Goal: Task Accomplishment & Management: Manage account settings

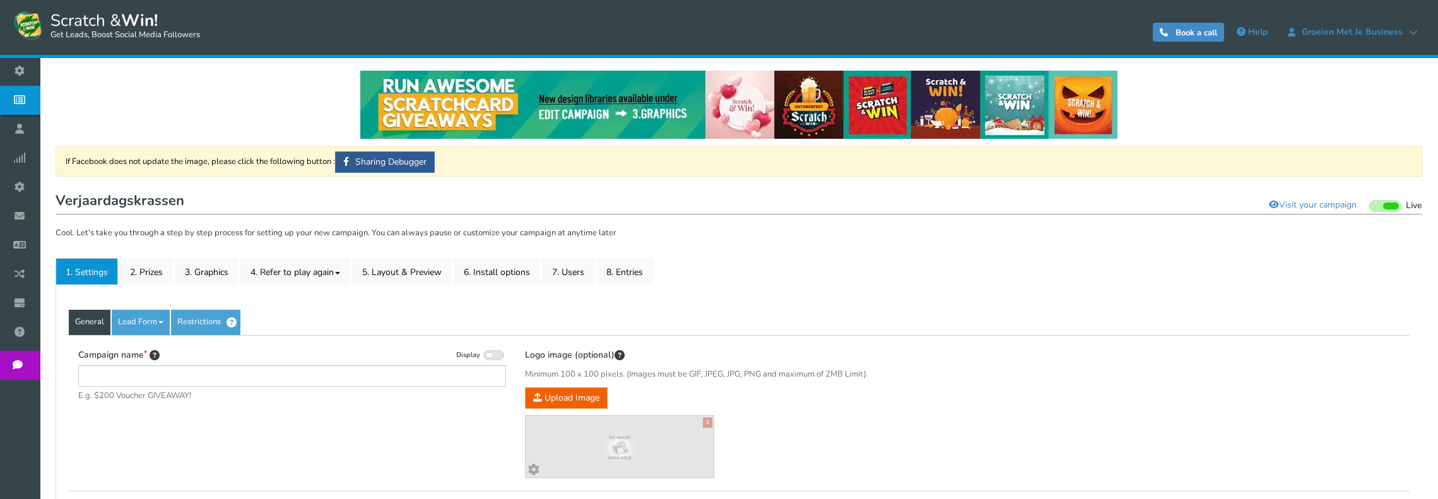
type input "Verjaardagskrassen"
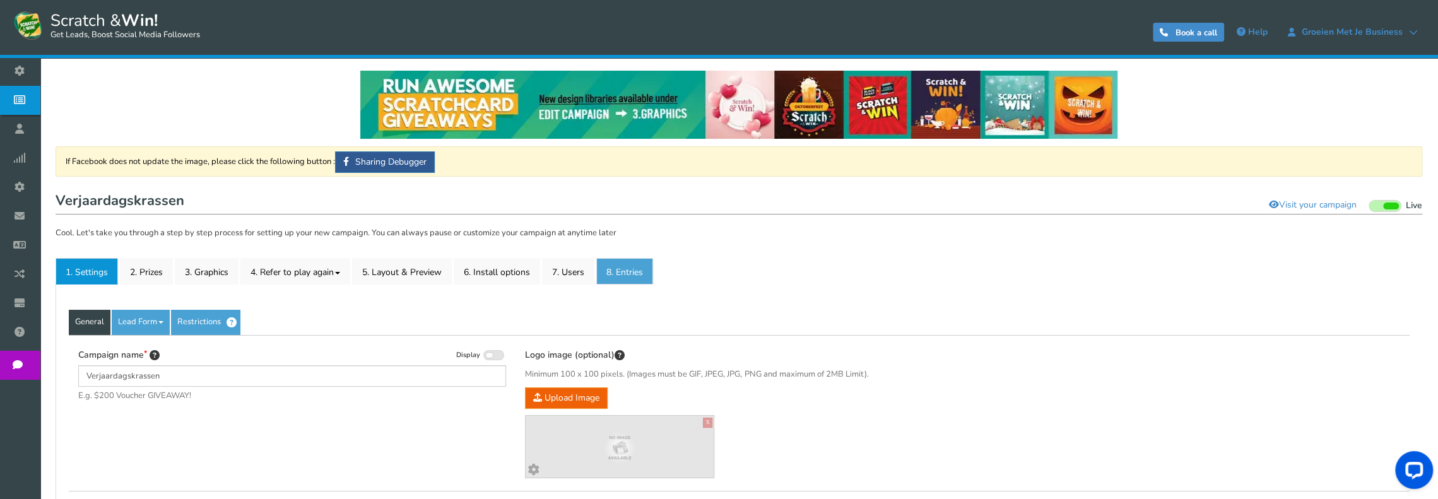
click at [620, 266] on link "8. Entries" at bounding box center [624, 271] width 57 height 27
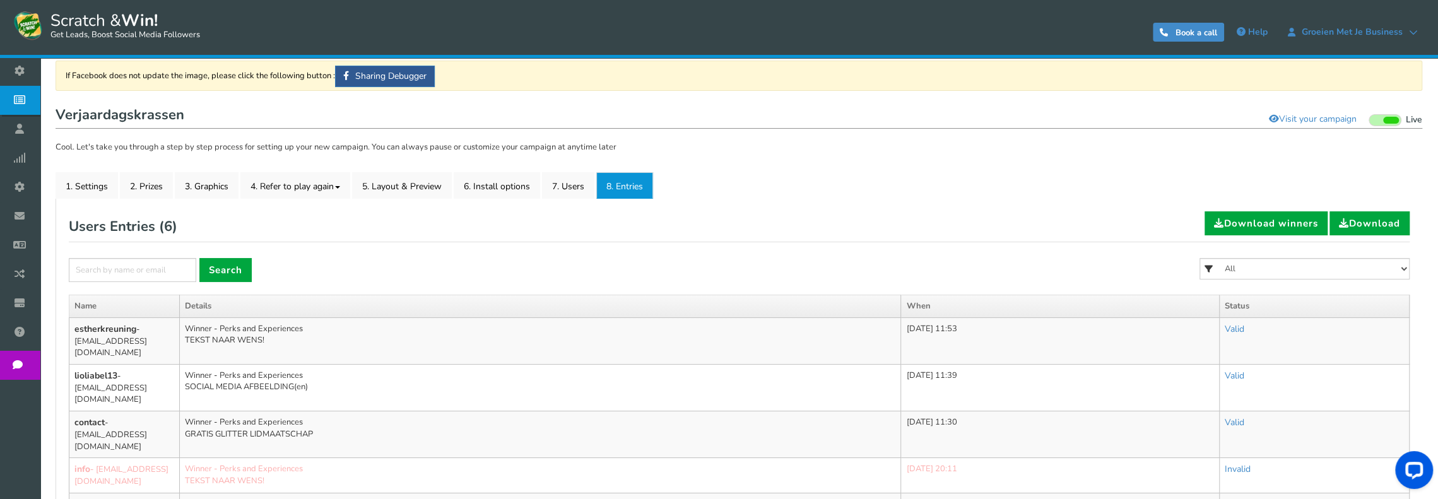
scroll to position [126, 0]
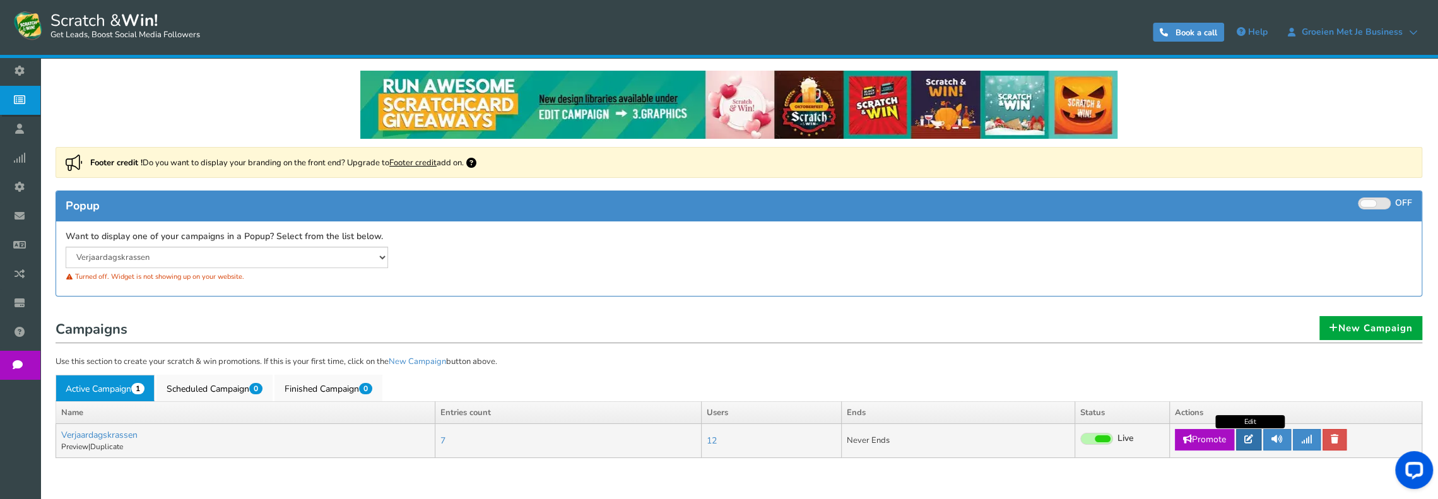
click at [1248, 437] on icon at bounding box center [1248, 439] width 9 height 9
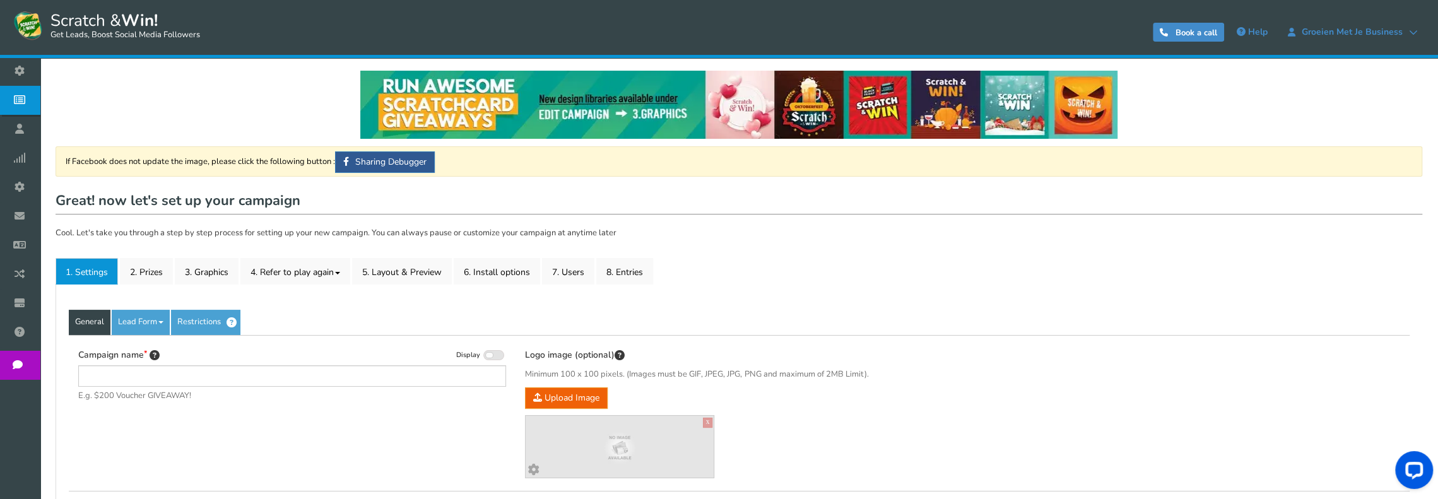
type input "Verjaardagskrassen"
click at [156, 268] on link "2. Prizes" at bounding box center [146, 271] width 53 height 27
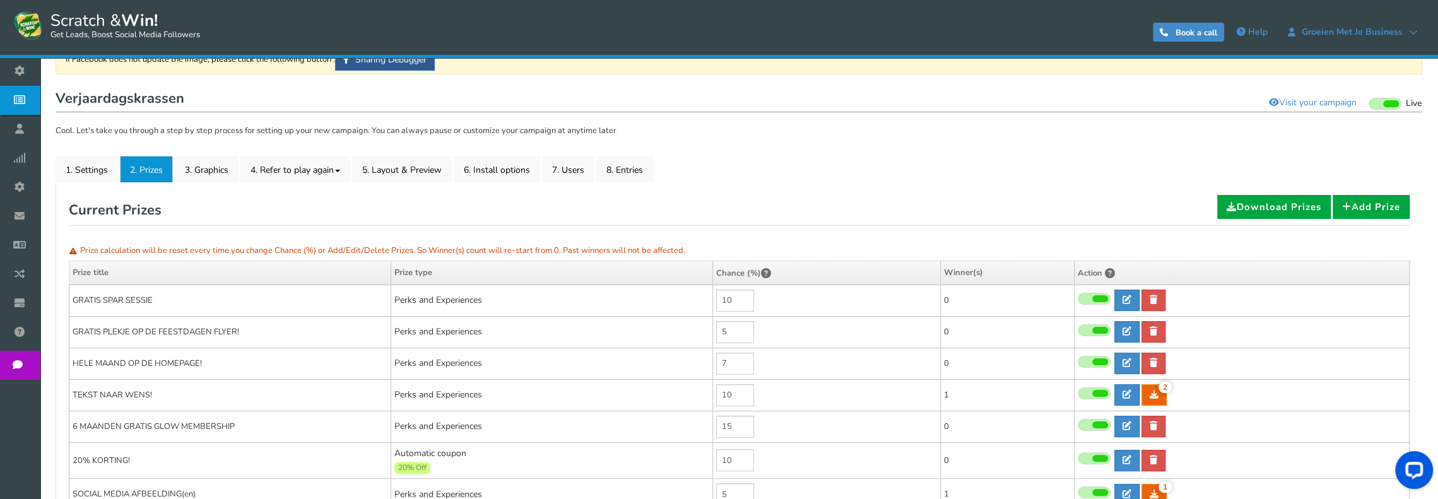
scroll to position [126, 0]
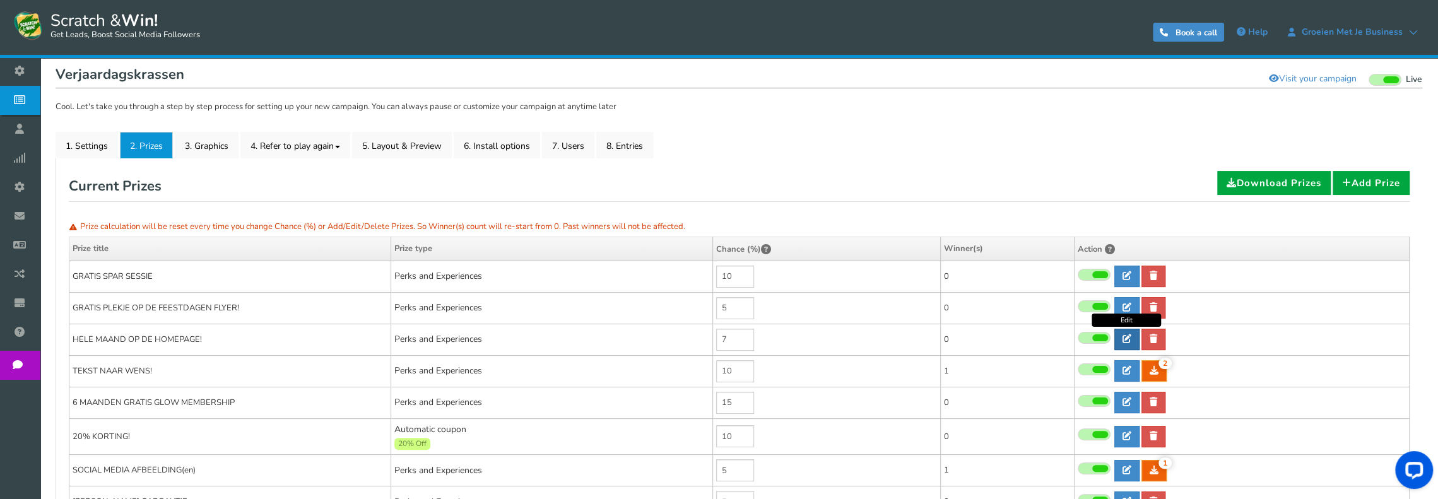
click at [1131, 338] on link at bounding box center [1126, 339] width 25 height 21
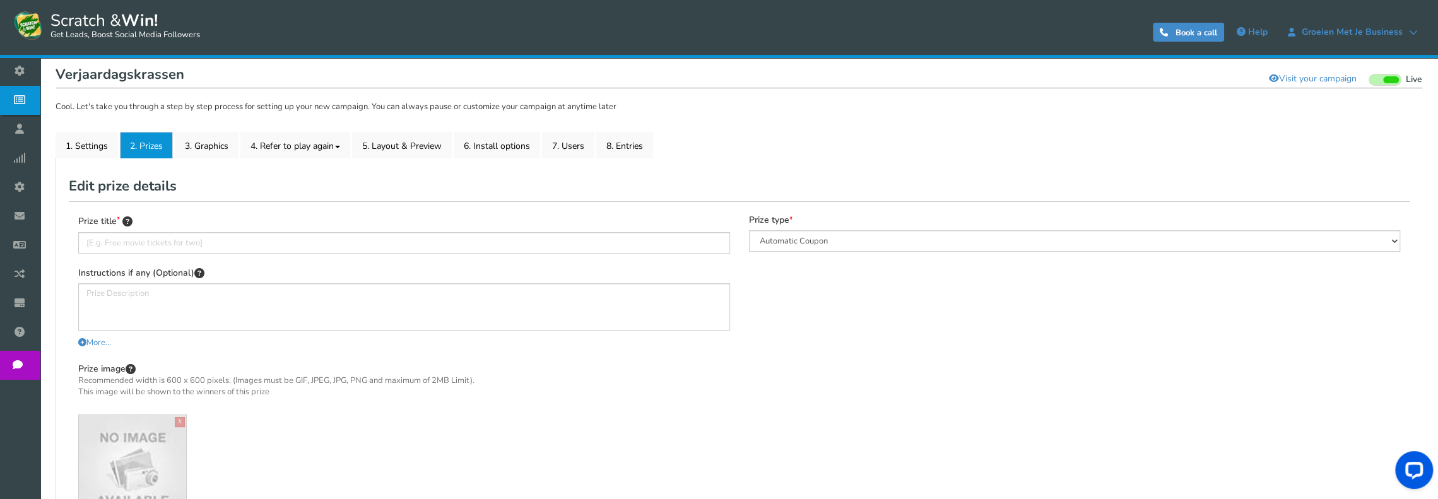
type input "HELE MAAND OP DE HOMEPAGE!"
type textarea "Hoe tof is dat? Jij pronkt de HELE maand september met jouw shop, blog, foto, o…"
select select "Reward"
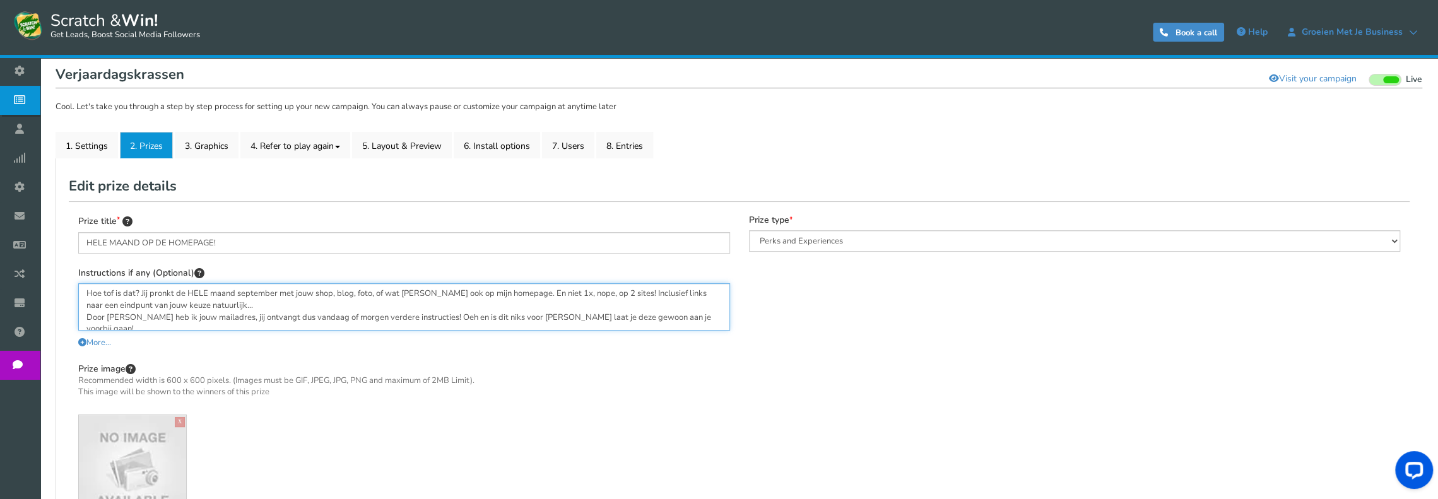
drag, startPoint x: 85, startPoint y: 290, endPoint x: 698, endPoint y: 321, distance: 614.2
click at [698, 321] on textarea "Hoe tof is dat? Jij pronkt de HELE maand september met jouw shop, blog, foto, o…" at bounding box center [404, 306] width 652 height 47
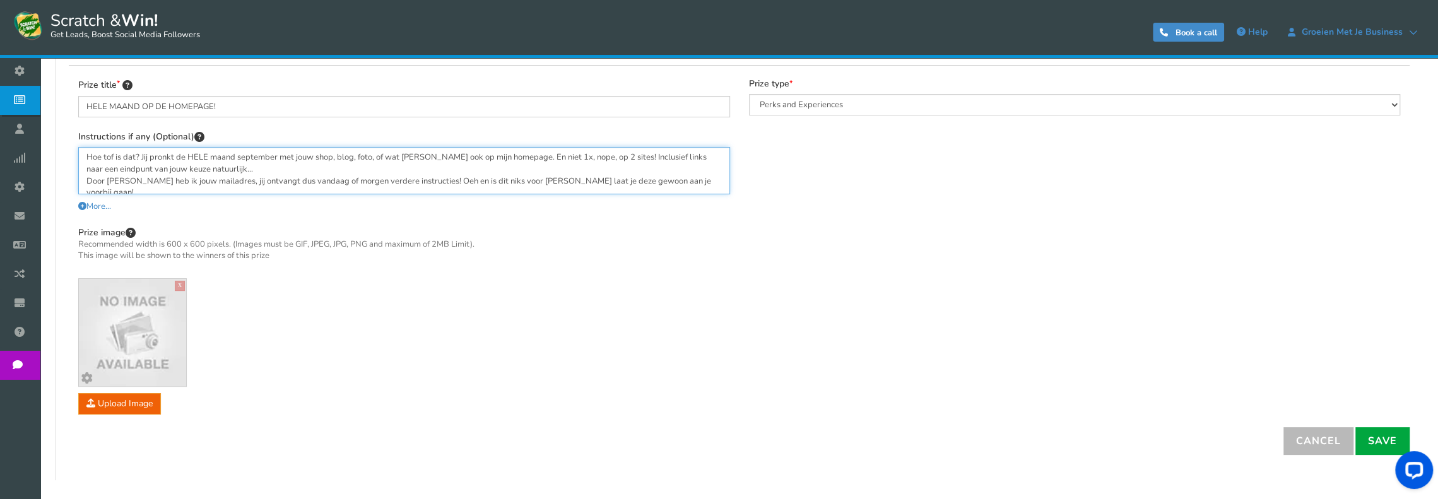
scroll to position [324, 0]
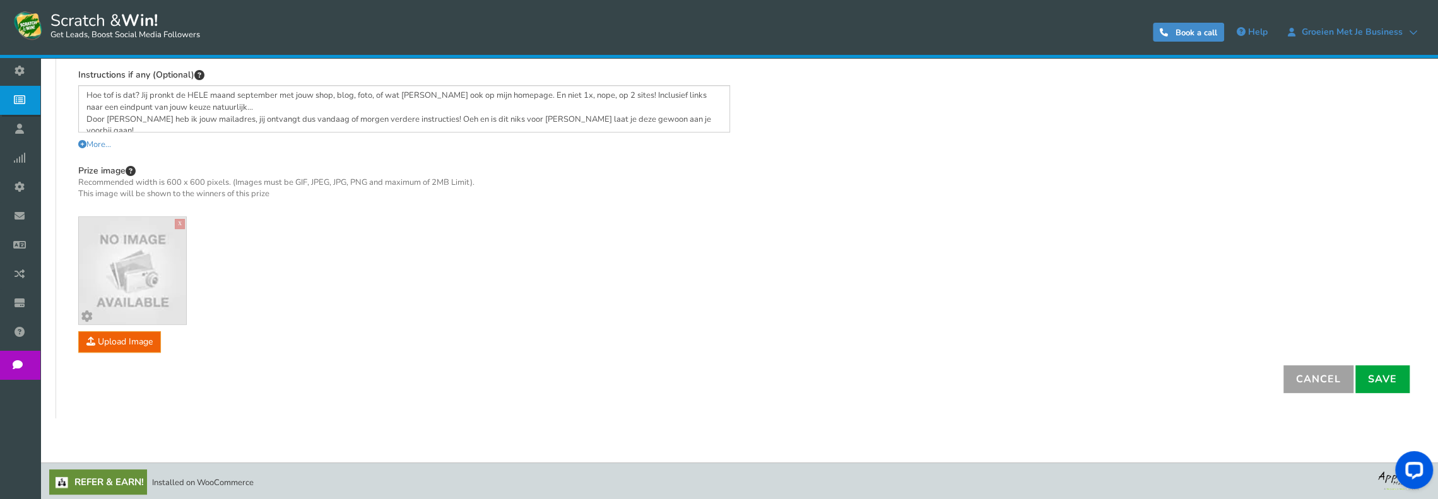
click at [1305, 374] on link "Cancel" at bounding box center [1319, 379] width 70 height 28
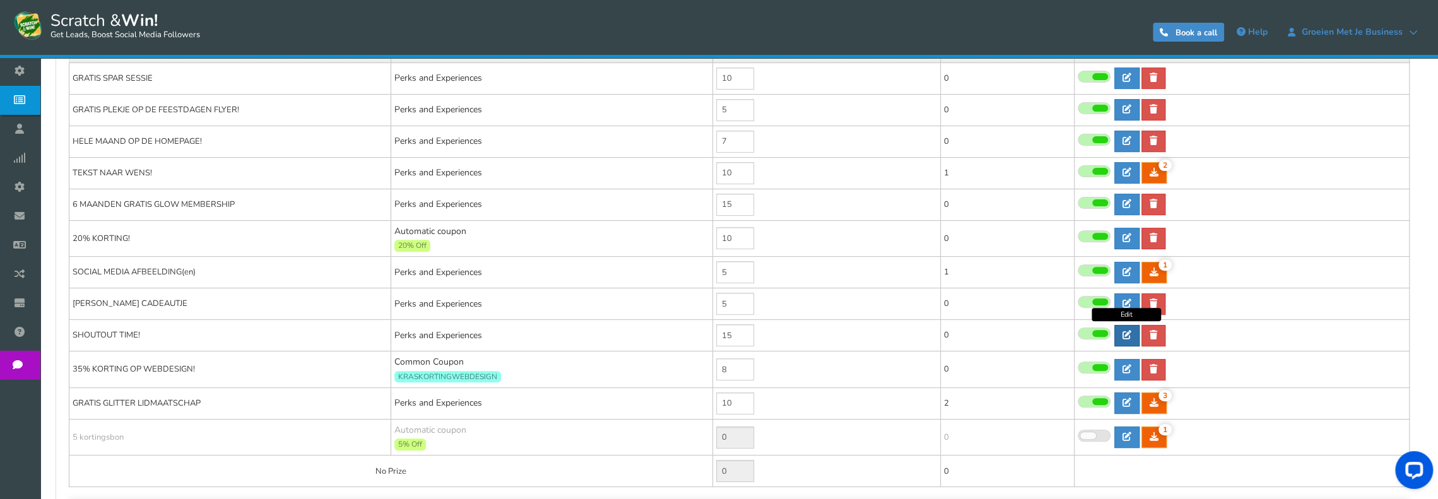
click at [1125, 331] on icon at bounding box center [1127, 335] width 9 height 9
type input "SHOUTOUT TIME!"
type textarea "Yesss, jij wint een lekkere uitgebreide SHOUTOUT! van jouw business op mijn soc…"
select select "Reward"
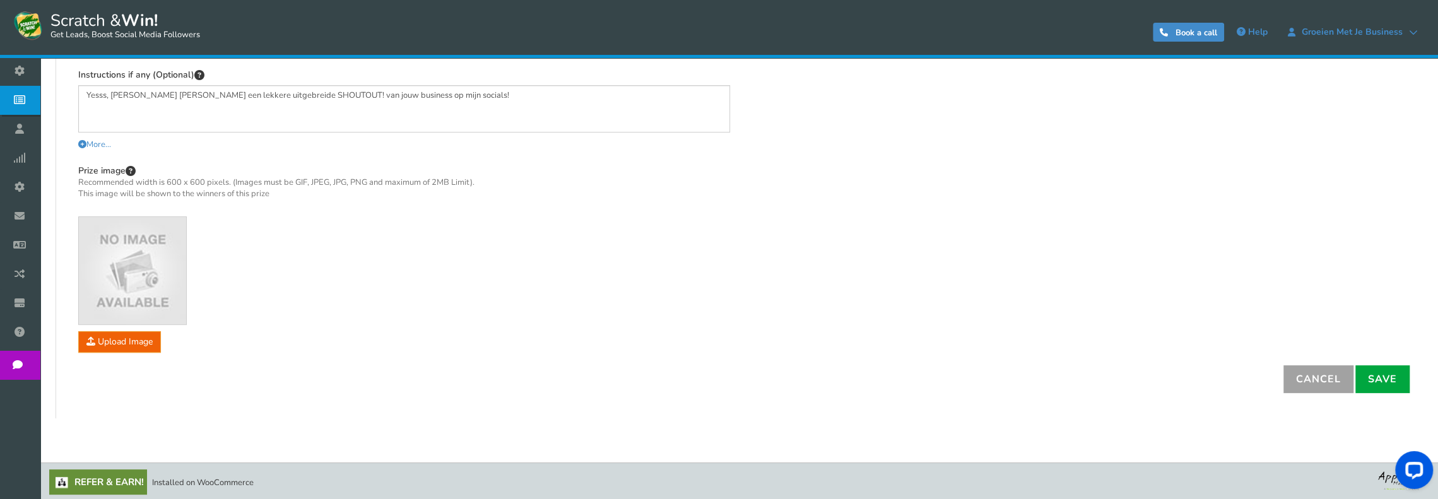
click at [1328, 384] on link "Cancel" at bounding box center [1319, 379] width 70 height 28
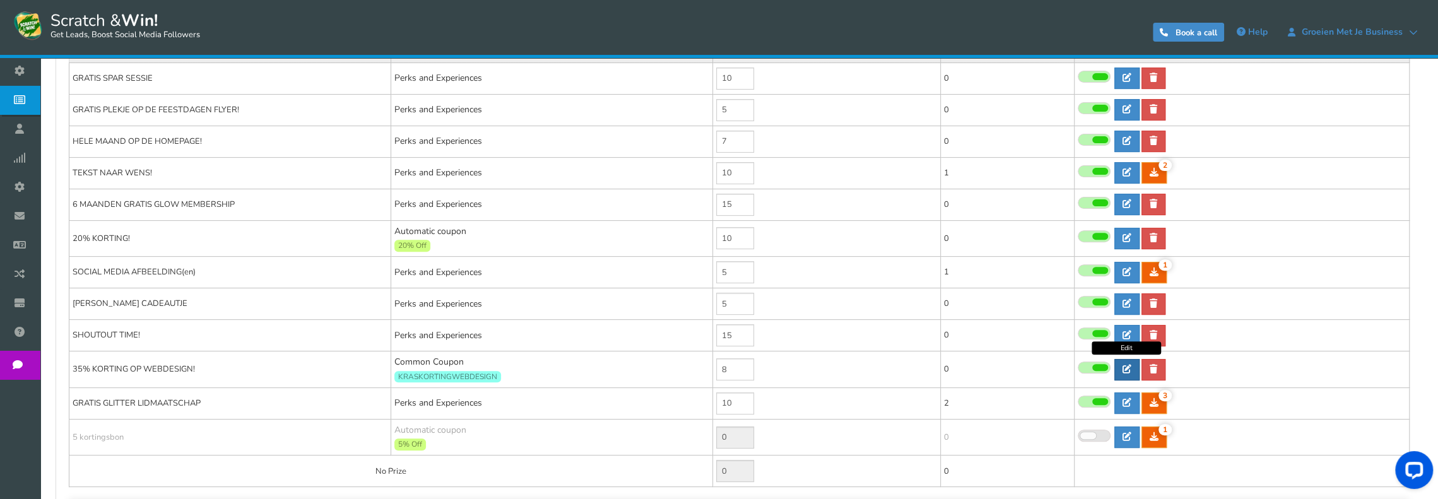
click at [1124, 365] on icon at bounding box center [1127, 369] width 9 height 9
type input "35% KORTING OP WEBDESIGN!"
type textarea "En dat is nogal wat! Uiteraard niet geldig met terugwerkende kracht, maar als j…"
select select "Common"
type input "KRASKORTINGWEBDESIGN"
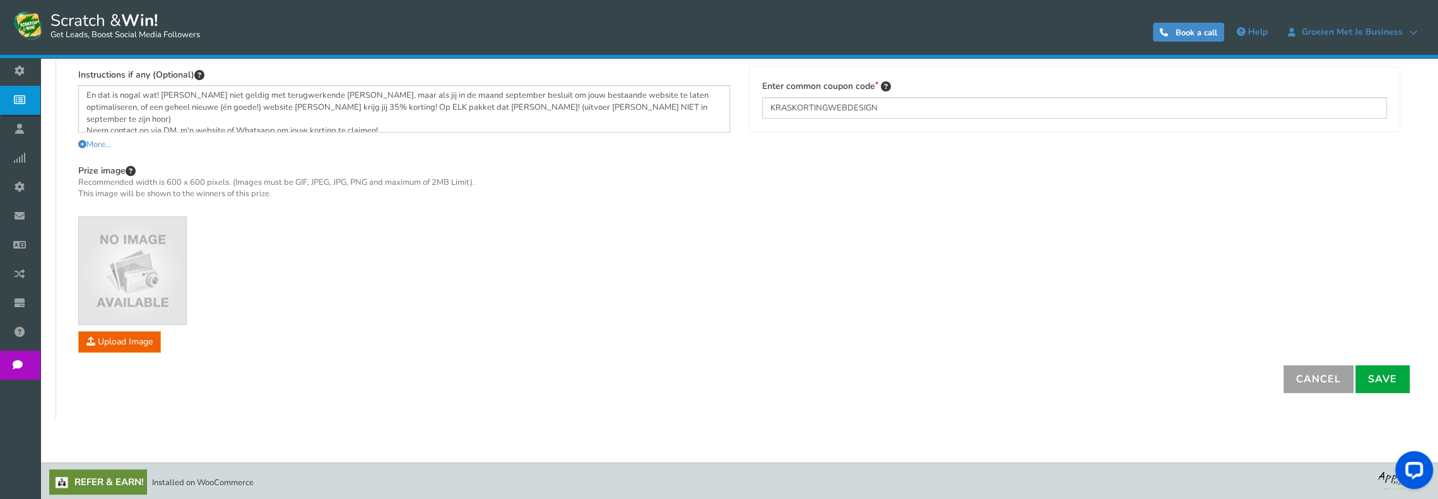
click at [1324, 382] on link "Cancel" at bounding box center [1319, 379] width 70 height 28
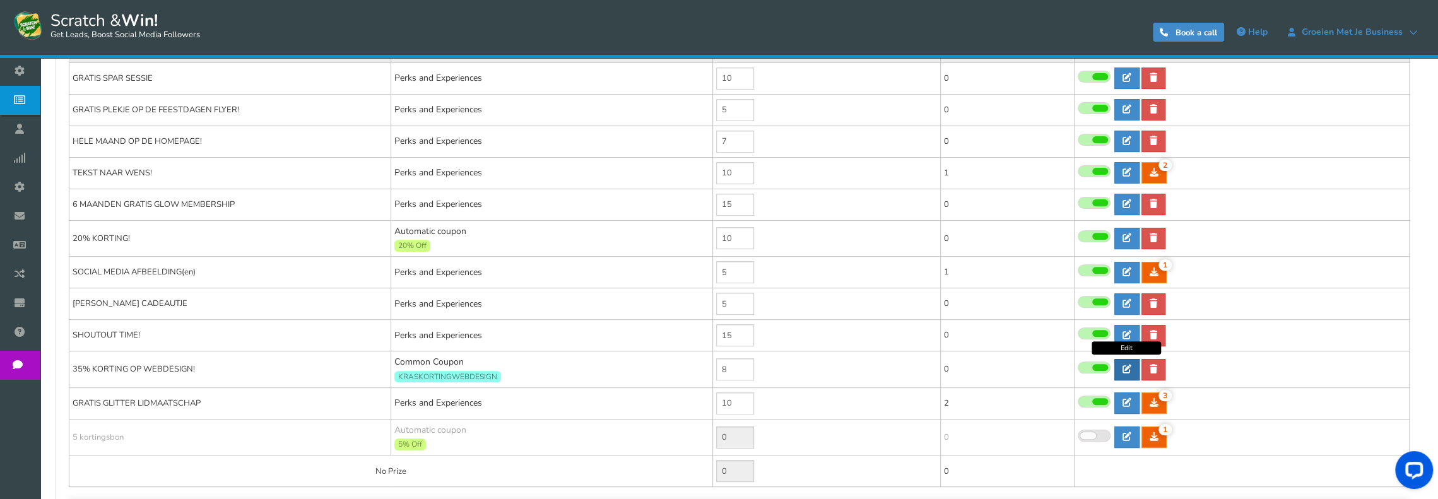
click at [1126, 370] on link at bounding box center [1126, 369] width 25 height 21
type input "35% KORTING OP WEBDESIGN!"
type textarea "En dat is nogal wat! Uiteraard niet geldig met terugwerkende kracht, maar als j…"
select select "Common"
type input "KRASKORTINGWEBDESIGN"
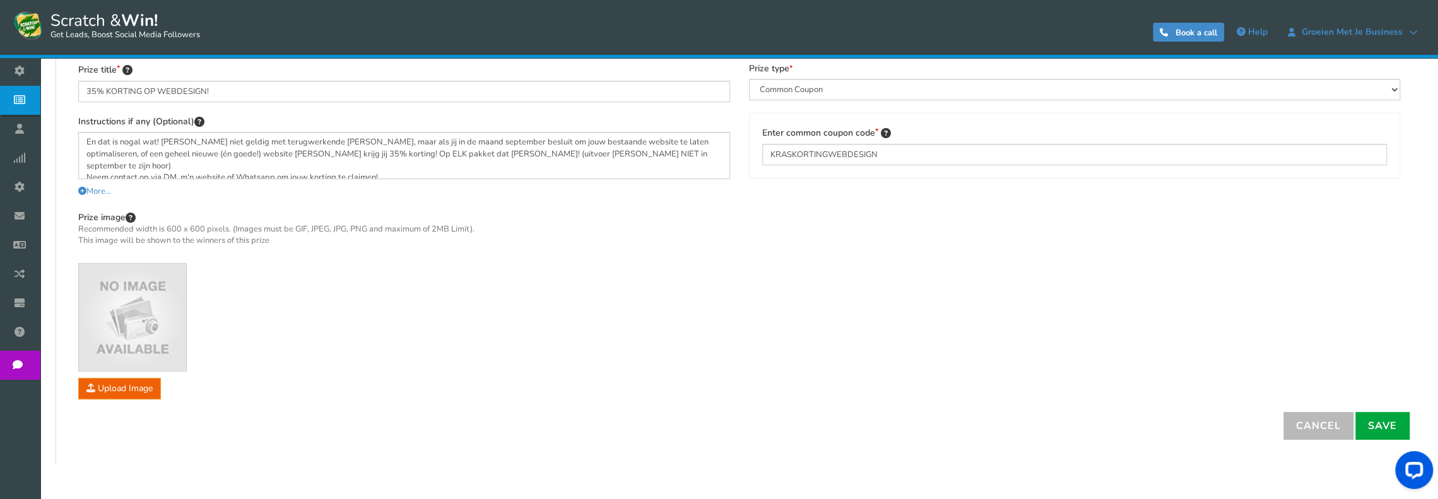
scroll to position [198, 0]
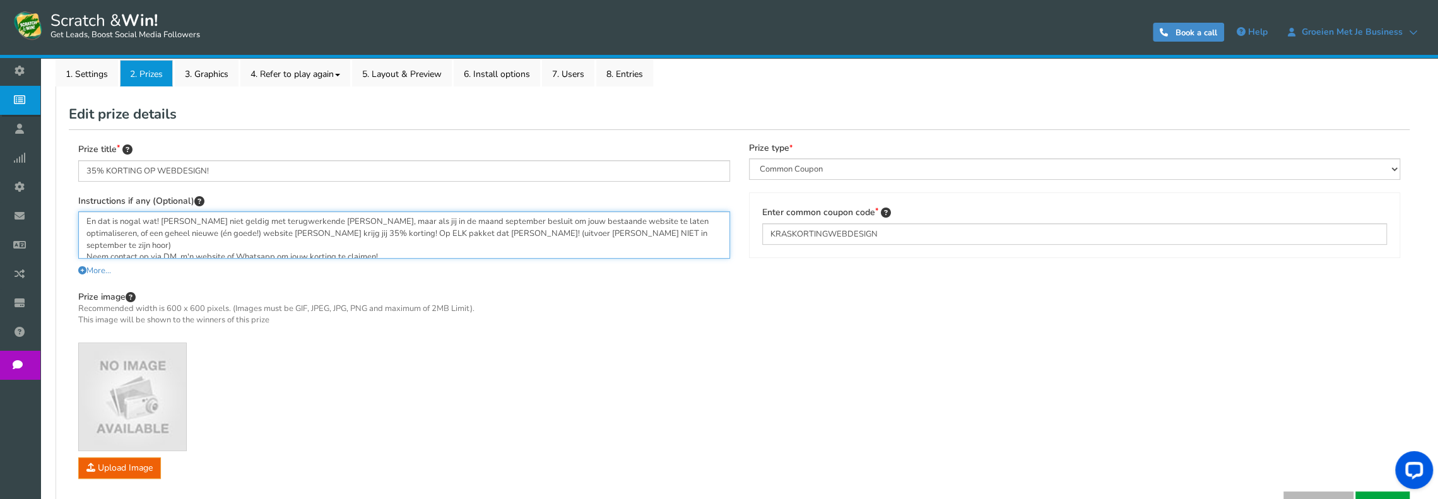
drag, startPoint x: 395, startPoint y: 245, endPoint x: 85, endPoint y: 218, distance: 311.7
click at [85, 218] on textarea "En dat is nogal wat! Uiteraard niet geldig met terugwerkende kracht, maar als j…" at bounding box center [404, 234] width 652 height 47
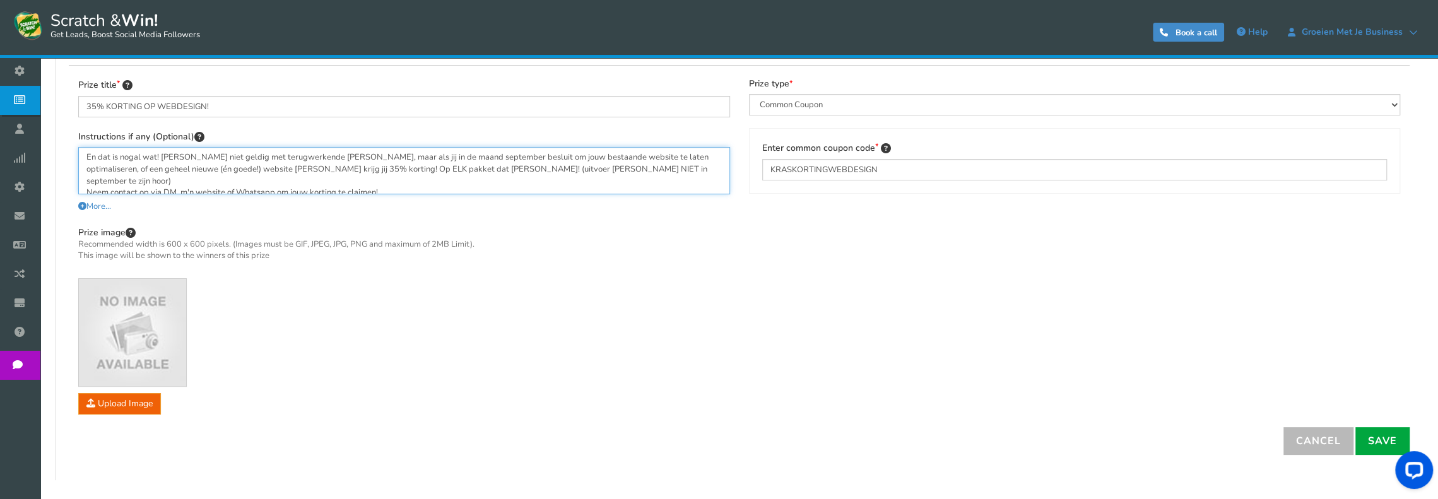
scroll to position [324, 0]
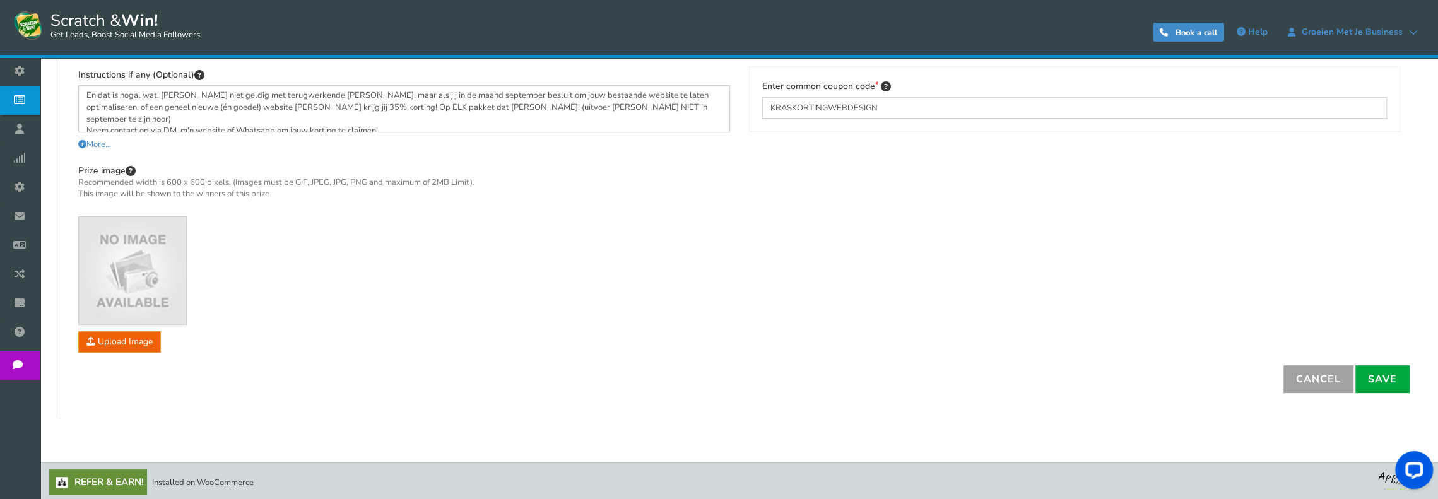
click at [1316, 373] on link "Cancel" at bounding box center [1319, 379] width 70 height 28
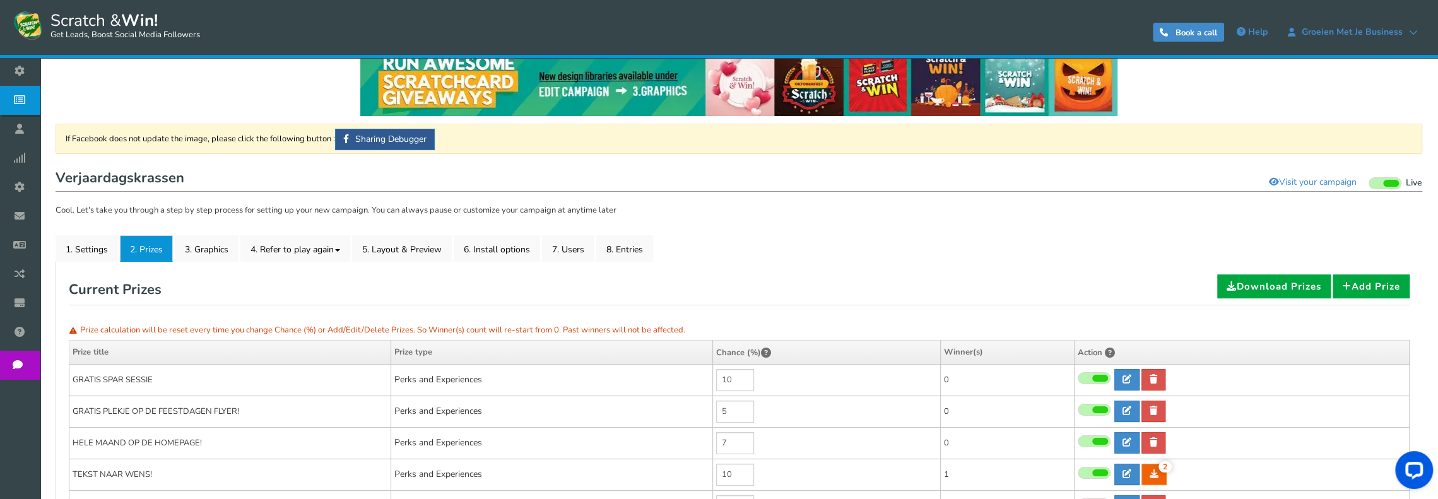
scroll to position [0, 0]
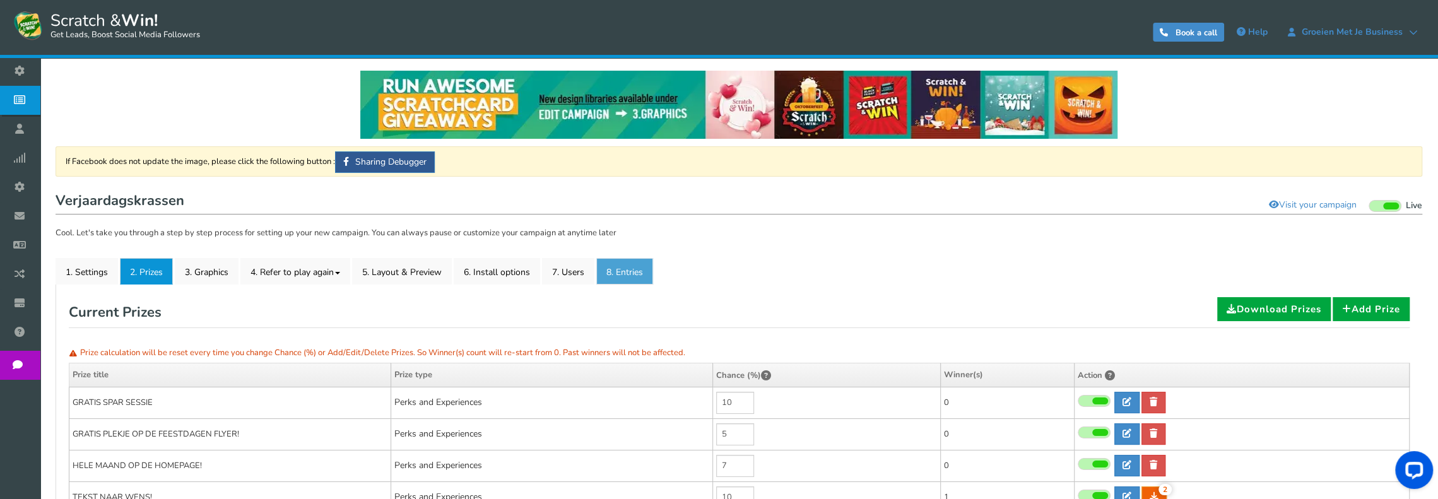
click at [615, 271] on link "8. Entries" at bounding box center [624, 271] width 57 height 27
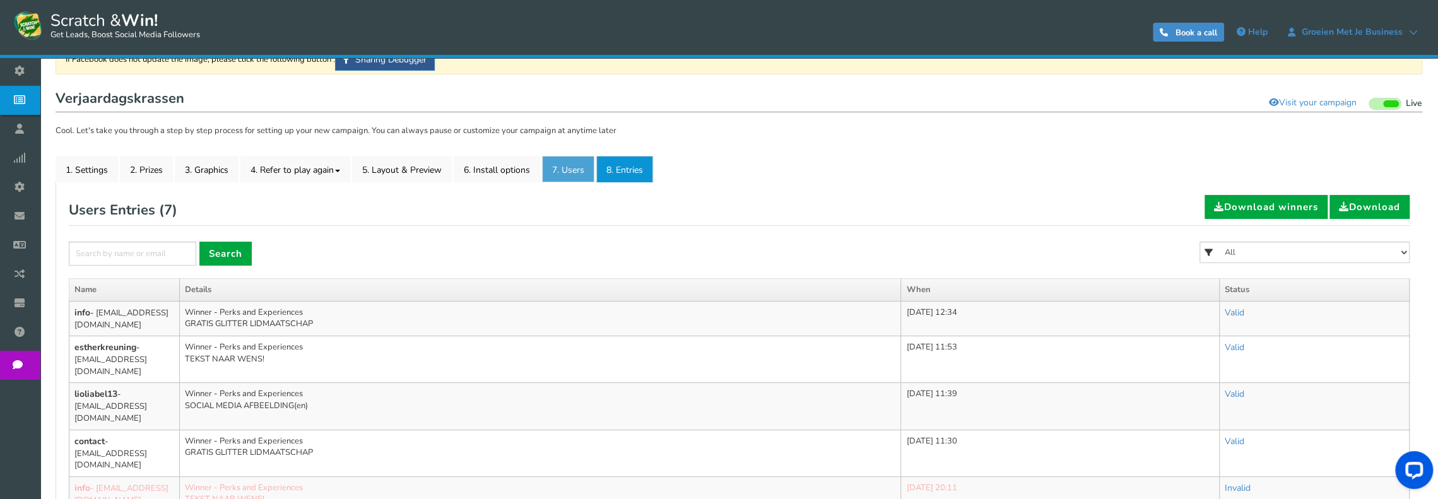
scroll to position [126, 0]
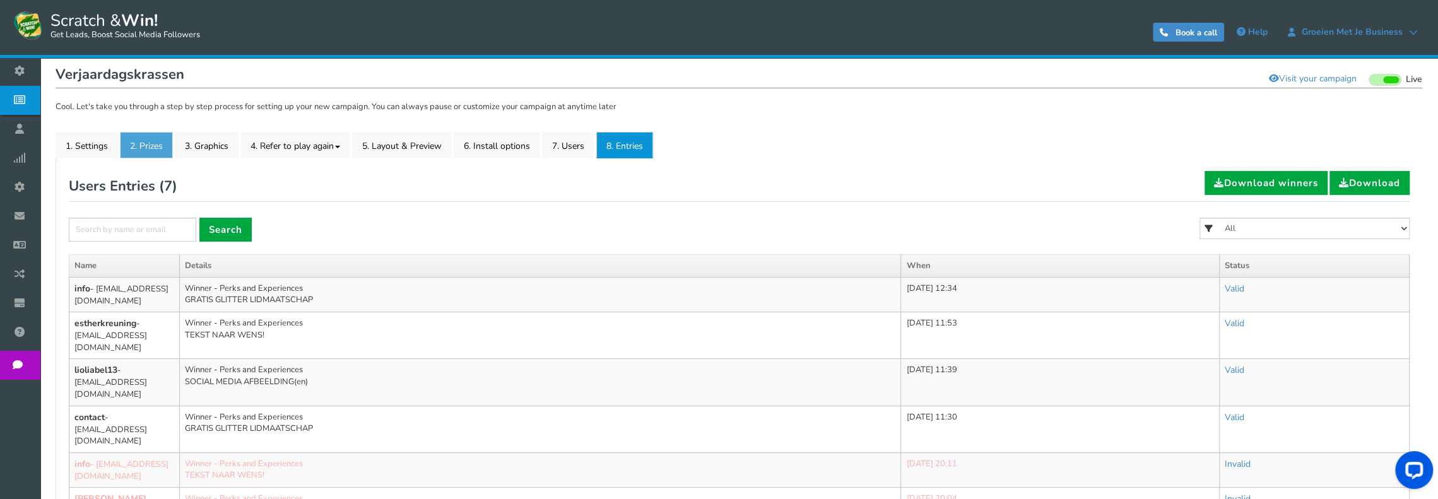
click at [146, 148] on link "2. Prizes" at bounding box center [146, 145] width 53 height 27
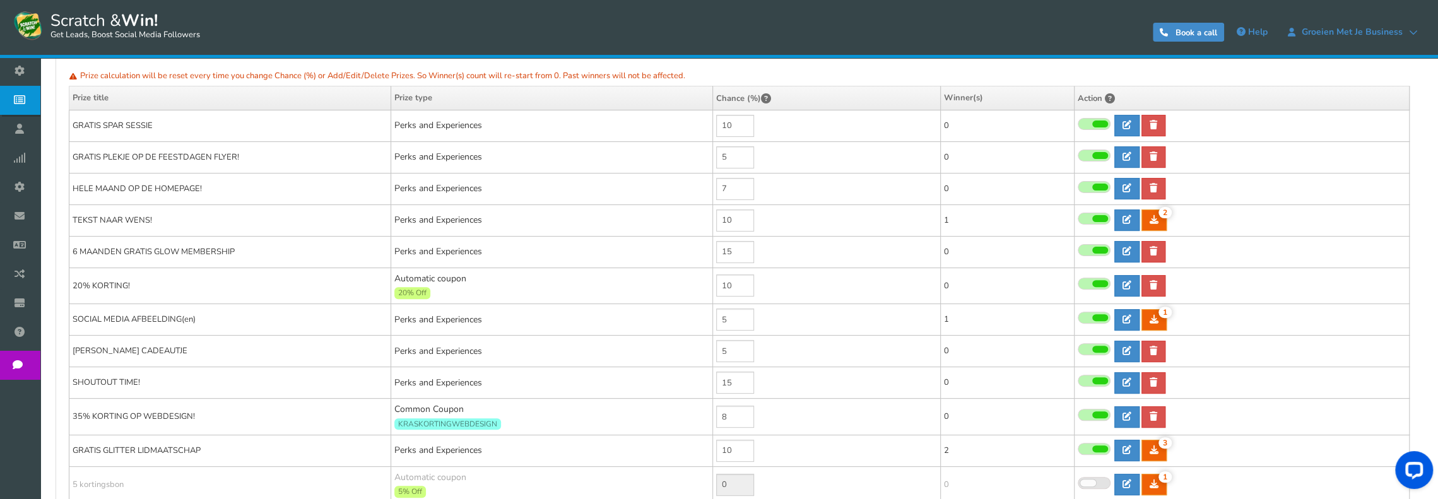
scroll to position [316, 0]
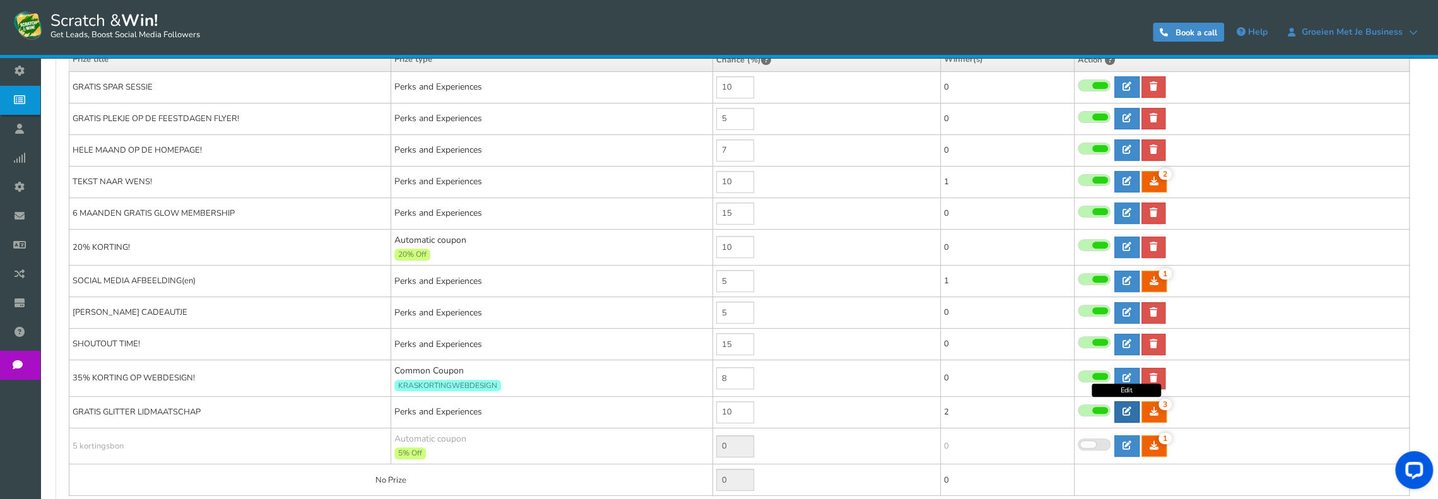
click at [1128, 407] on icon at bounding box center [1127, 411] width 9 height 9
type input "GRATIS GLITTER LIDMAATSCHAP"
type textarea "Yessss, jij krijgt tot 1 november een GRATIS GLITTER MEMBERSHIP! En dat wil je!…"
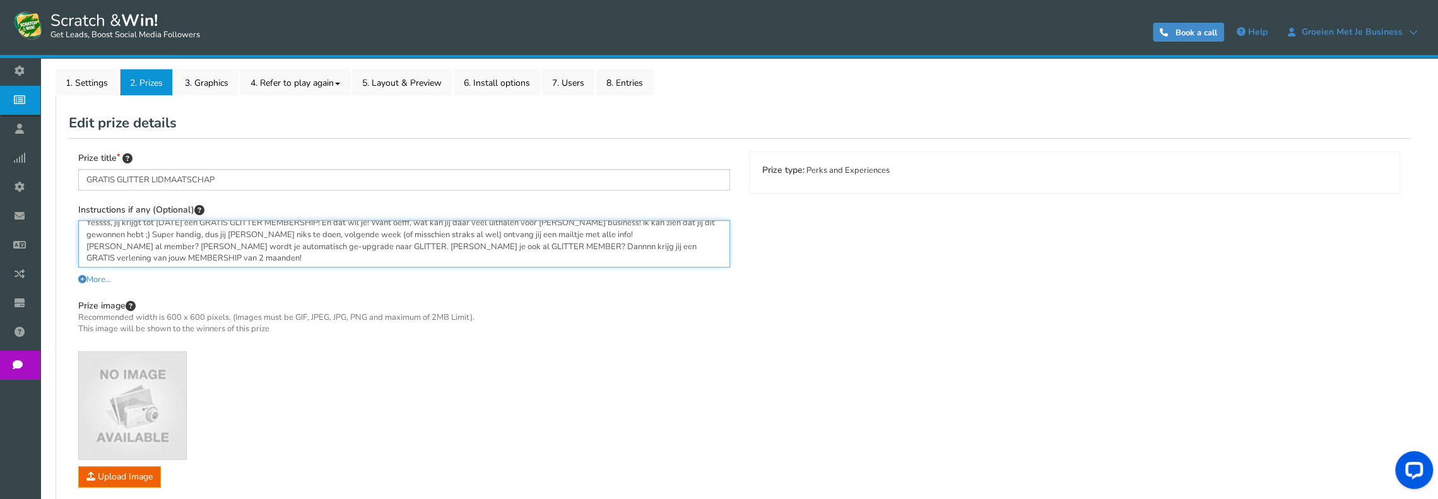
scroll to position [0, 0]
drag, startPoint x: 162, startPoint y: 258, endPoint x: 83, endPoint y: 223, distance: 85.9
click at [83, 223] on textarea "Yessss, jij krijgt tot 1 november een GRATIS GLITTER MEMBERSHIP! En dat wil je!…" at bounding box center [404, 243] width 652 height 47
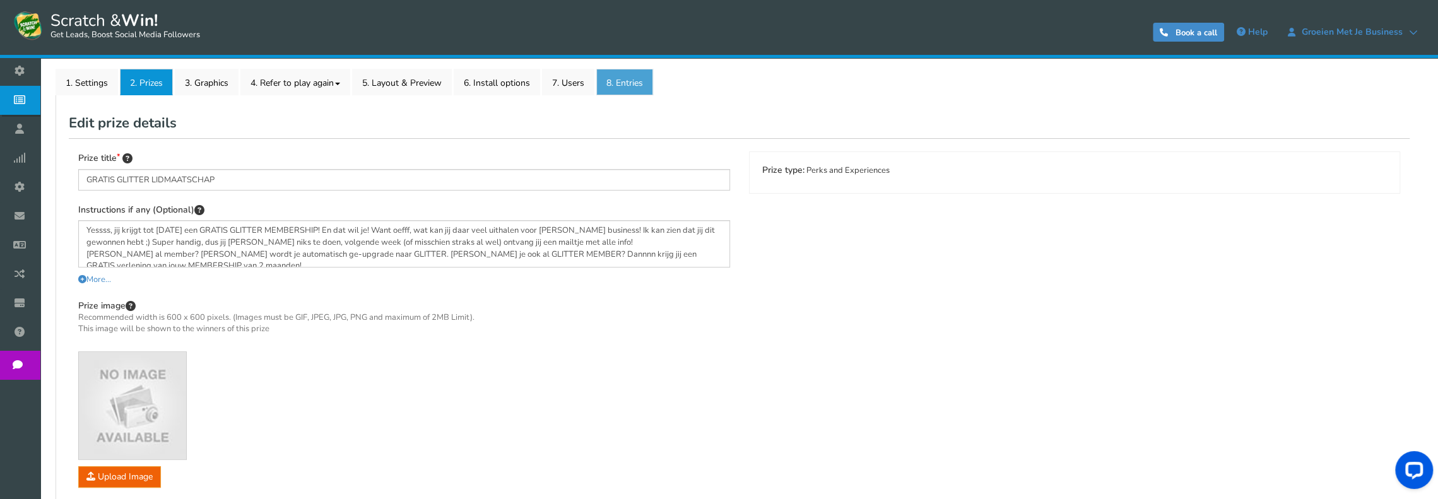
click at [610, 81] on link "8. Entries" at bounding box center [624, 82] width 57 height 27
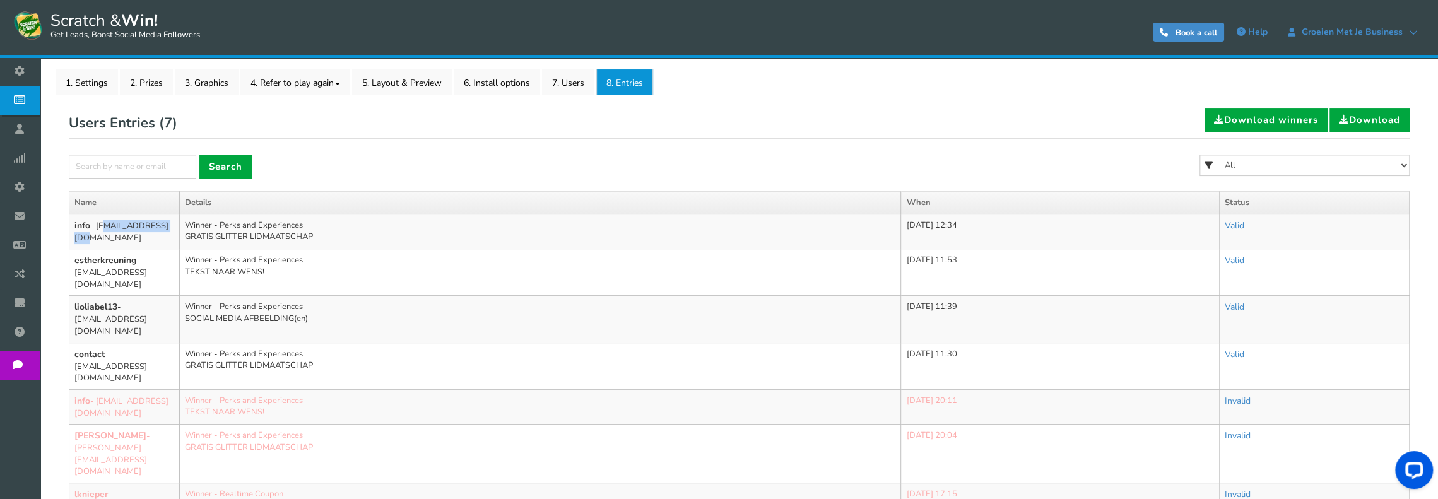
drag, startPoint x: 159, startPoint y: 223, endPoint x: 97, endPoint y: 230, distance: 62.2
click at [97, 230] on td "info - info@villahip.nl" at bounding box center [124, 231] width 110 height 35
copy td "info@villahip.nl"
drag, startPoint x: 84, startPoint y: 280, endPoint x: 72, endPoint y: 275, distance: 13.3
click at [72, 275] on td "estherkreuning - estherkreuning@gmail.com" at bounding box center [124, 272] width 110 height 47
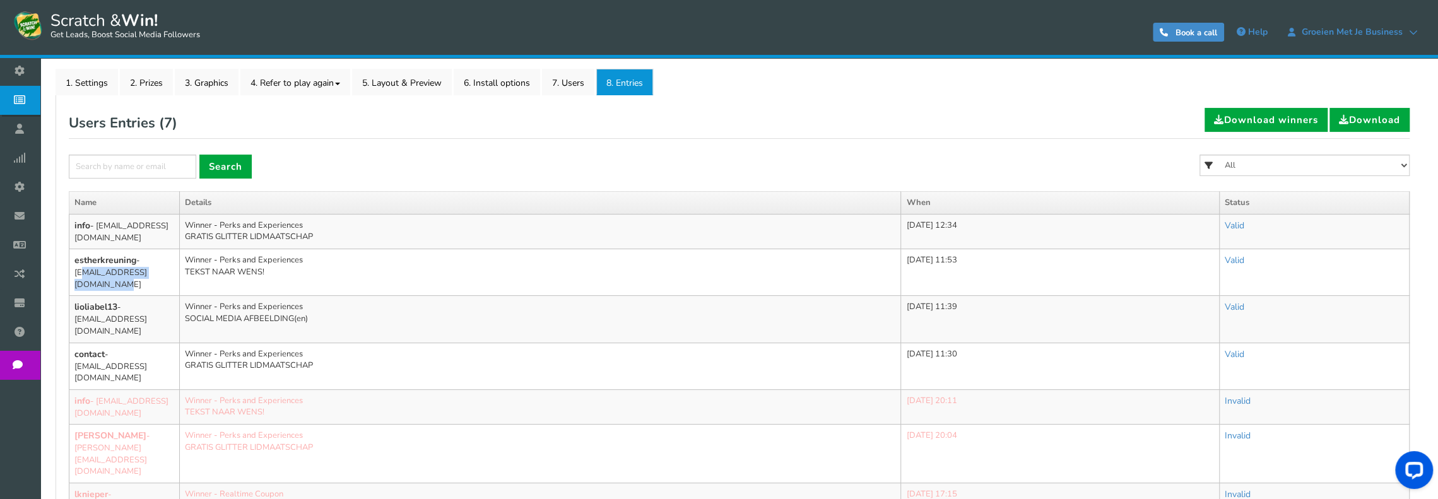
copy td "estherkreuning@gmail.com"
click at [150, 75] on link "2. Prizes" at bounding box center [146, 82] width 53 height 27
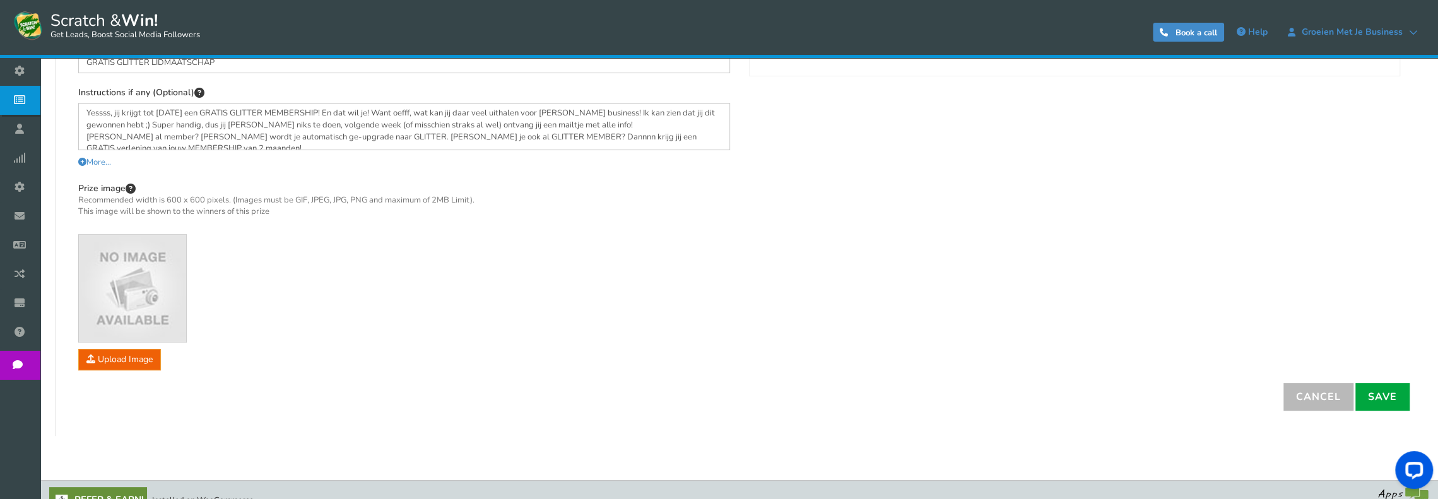
scroll to position [324, 0]
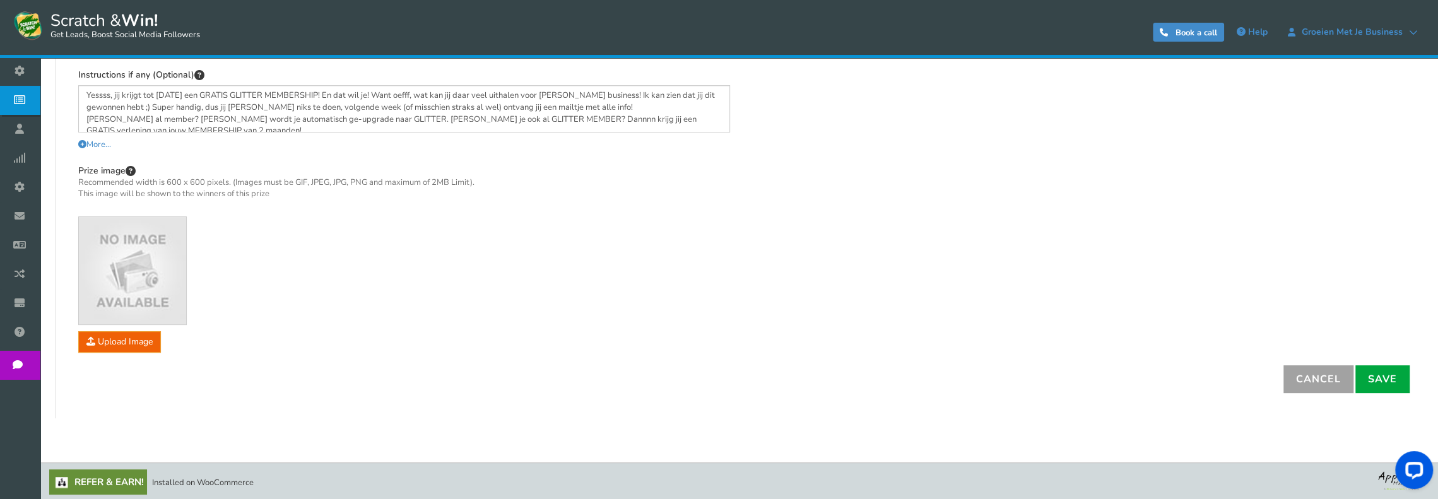
click at [1304, 381] on link "Cancel" at bounding box center [1319, 379] width 70 height 28
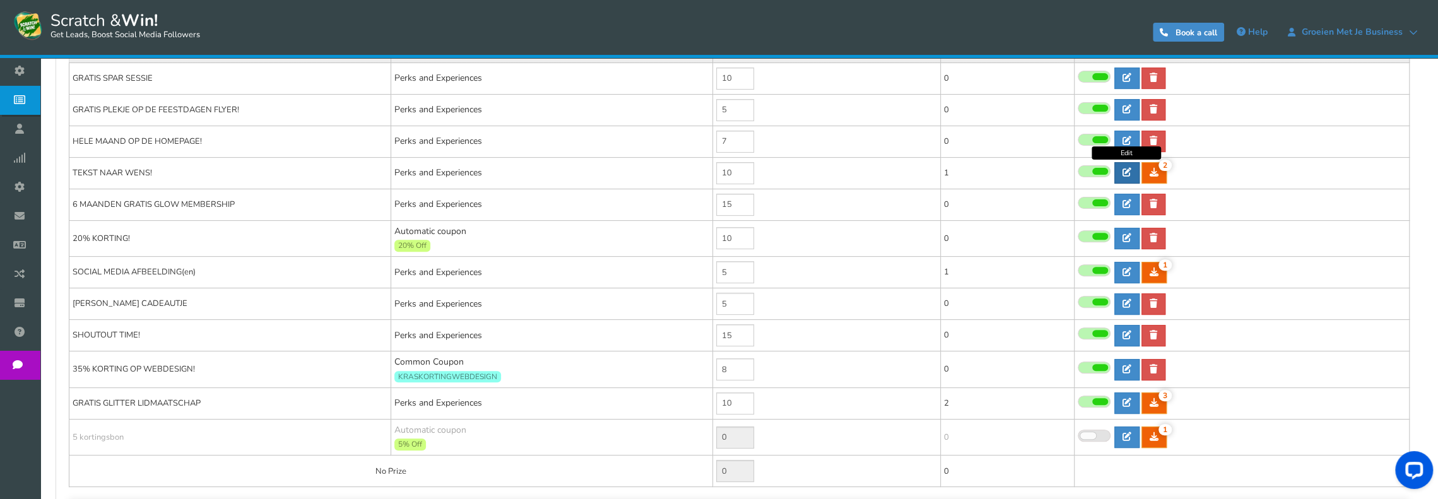
click at [1135, 170] on link at bounding box center [1126, 172] width 25 height 21
type input "TEKST NAAR WENS!"
type textarea "Jazeker! Jij krijgt 1 volledig SEO gunstige tekst naar wens! Of je die nu wilt …"
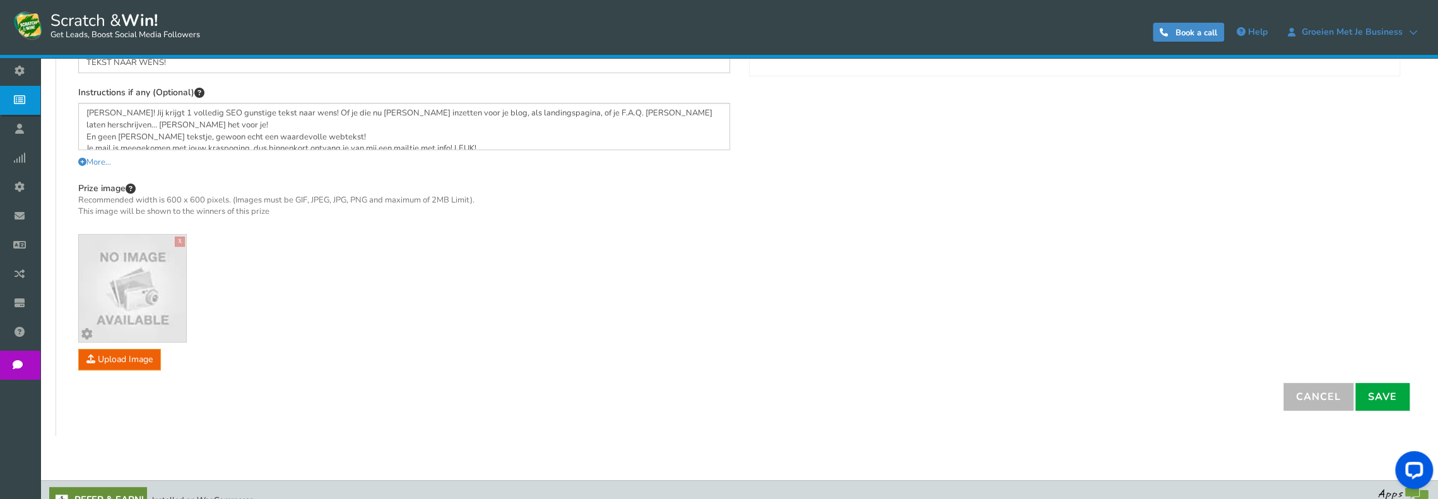
scroll to position [198, 0]
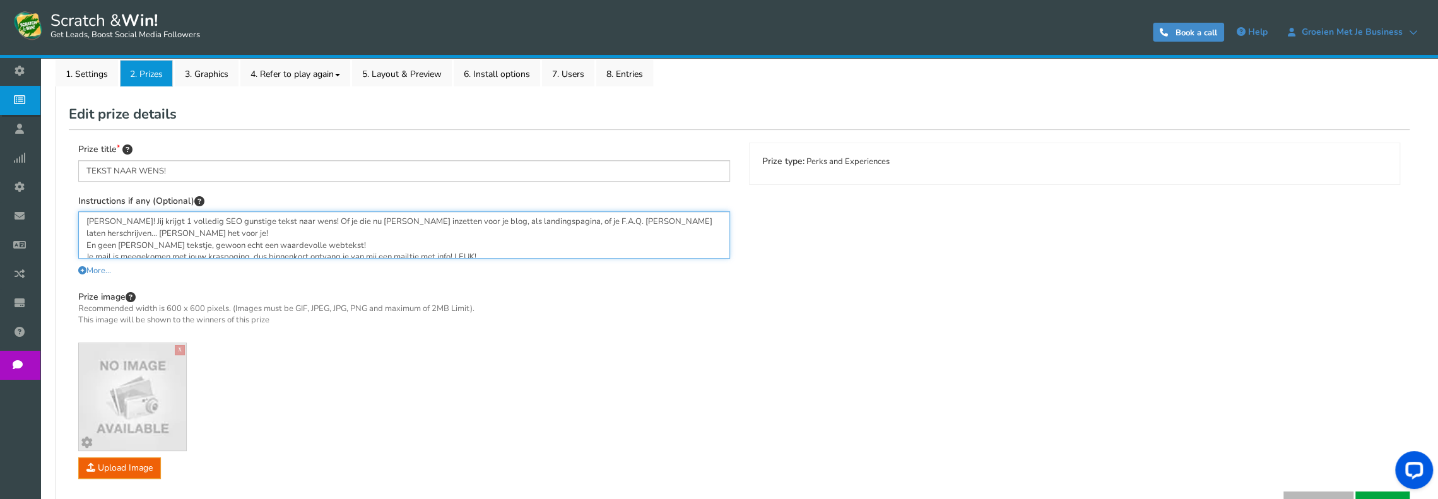
drag, startPoint x: 491, startPoint y: 249, endPoint x: 85, endPoint y: 222, distance: 407.4
click at [85, 222] on textarea "Jazeker! Jij krijgt 1 volledig SEO gunstige tekst naar wens! Of je die nu wilt …" at bounding box center [404, 234] width 652 height 47
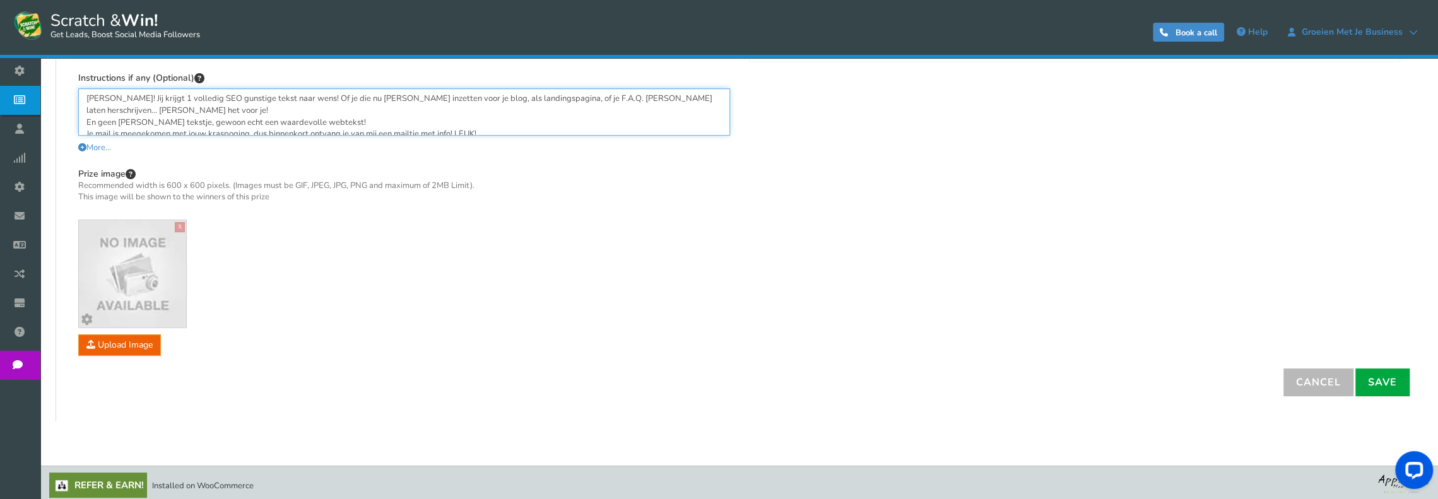
scroll to position [324, 0]
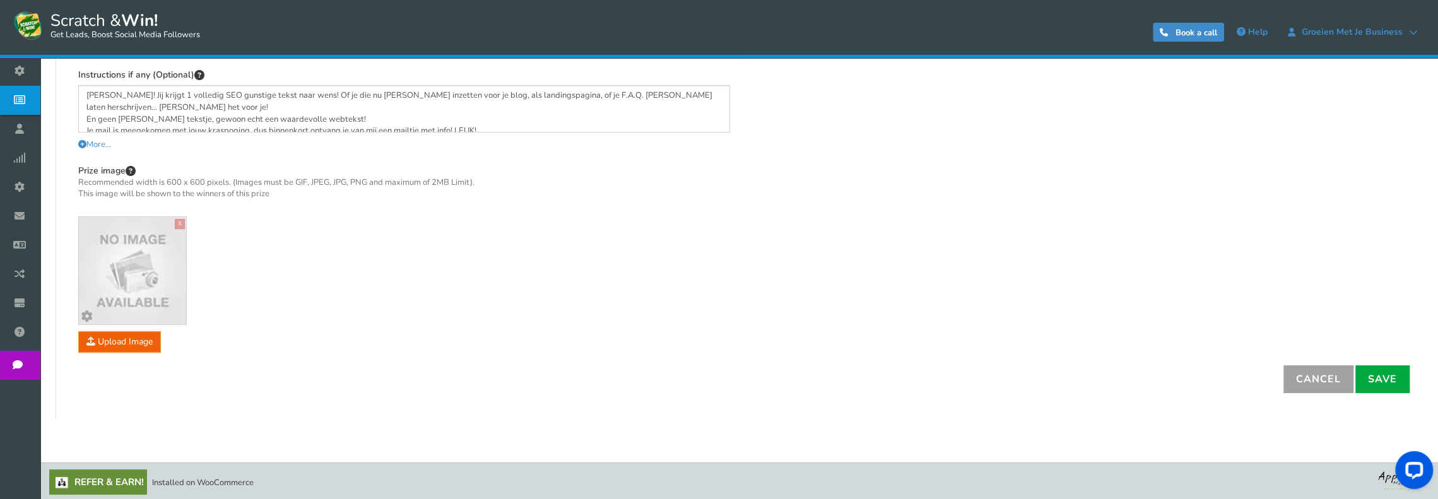
click at [1300, 378] on link "Cancel" at bounding box center [1319, 379] width 70 height 28
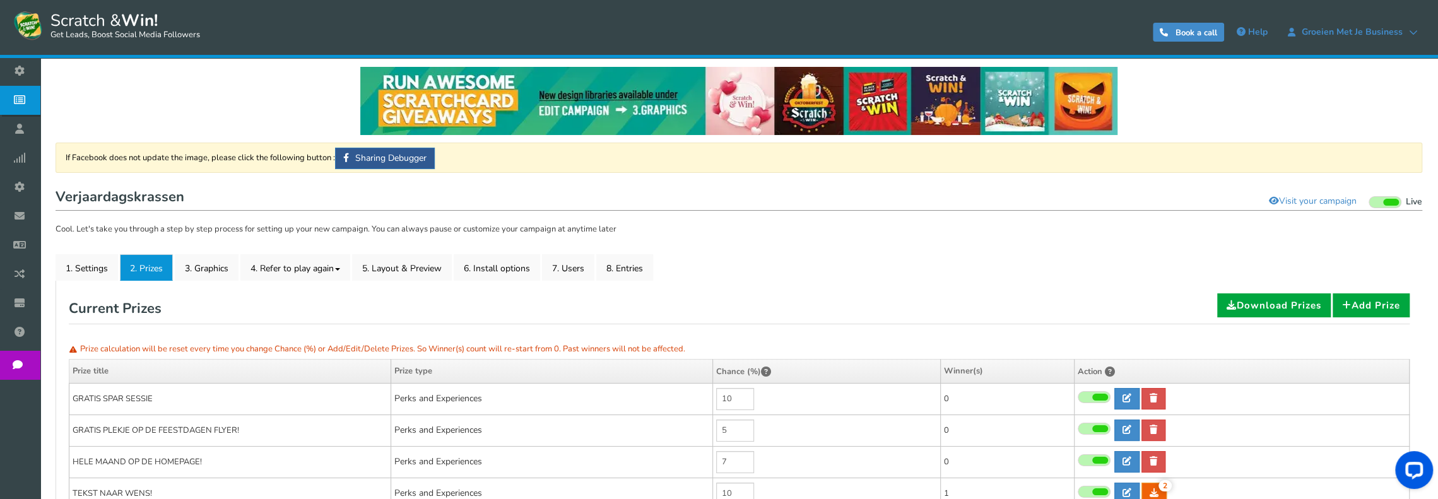
scroll to position [0, 0]
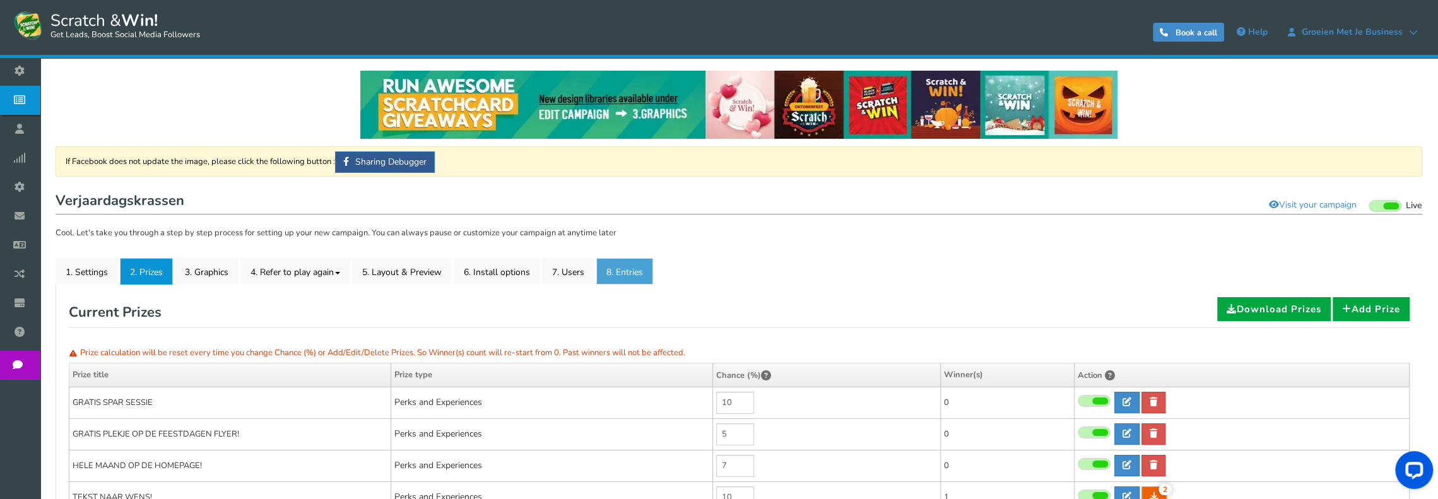
click at [618, 268] on link "8. Entries" at bounding box center [624, 271] width 57 height 27
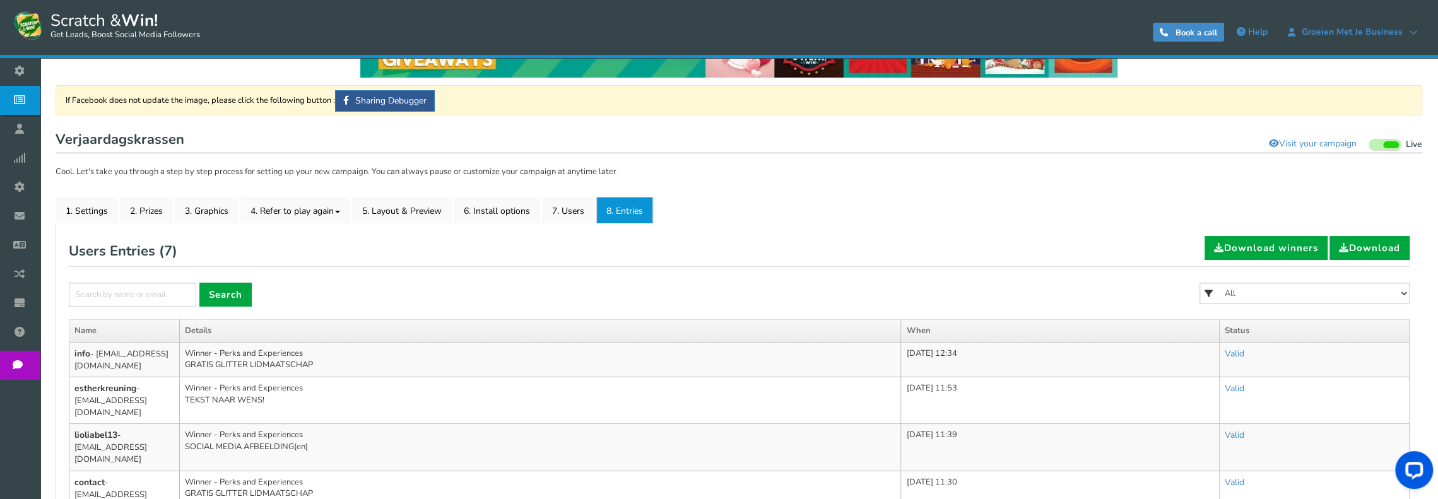
scroll to position [60, 0]
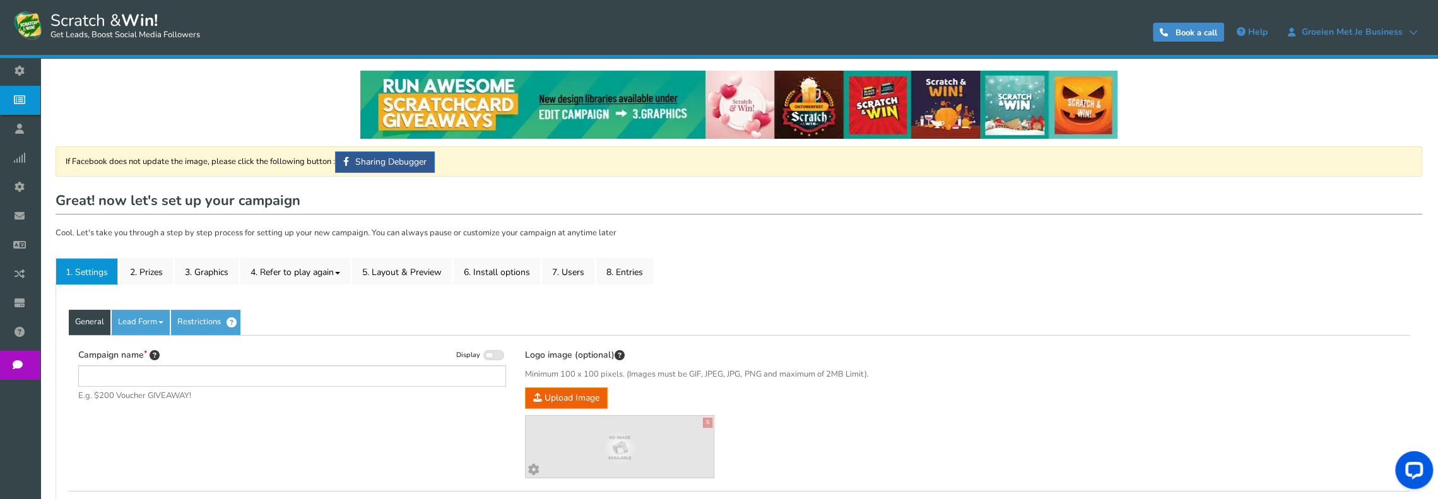
type input "Verjaardagskrassen"
click at [631, 275] on link "8. Entries" at bounding box center [624, 271] width 57 height 27
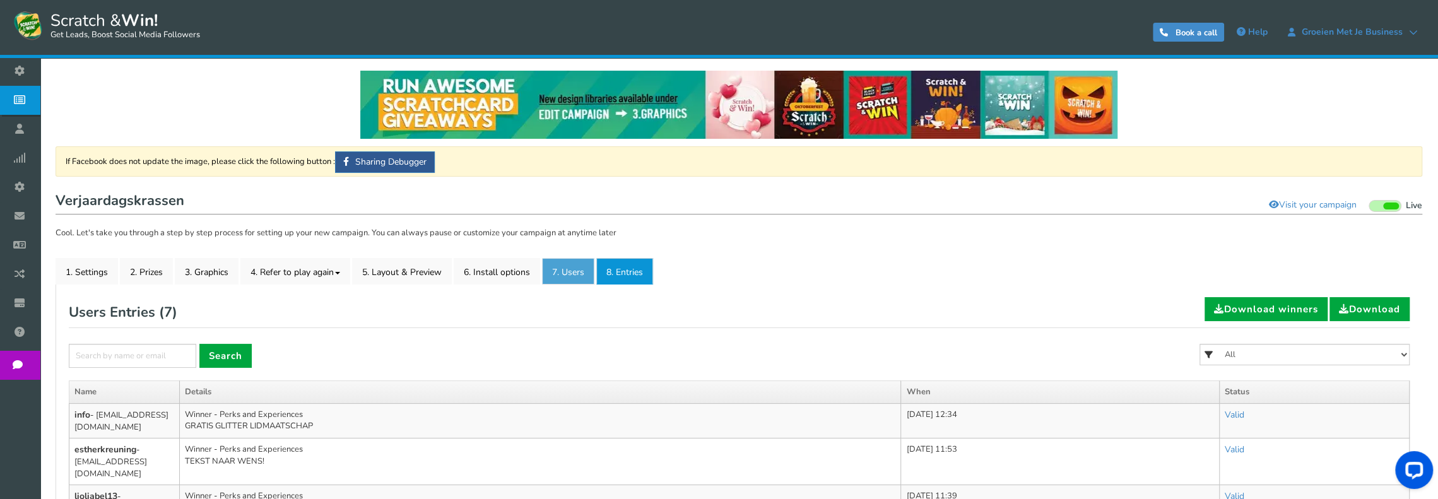
click at [580, 273] on link "7. Users" at bounding box center [568, 271] width 52 height 27
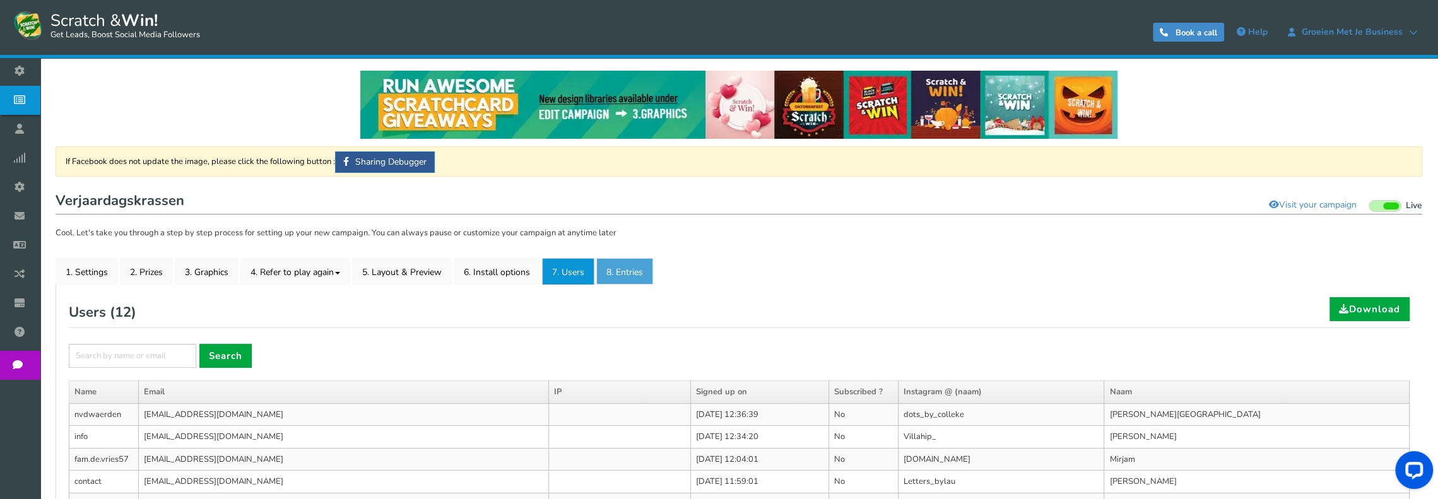
click at [626, 268] on link "8. Entries" at bounding box center [624, 271] width 57 height 27
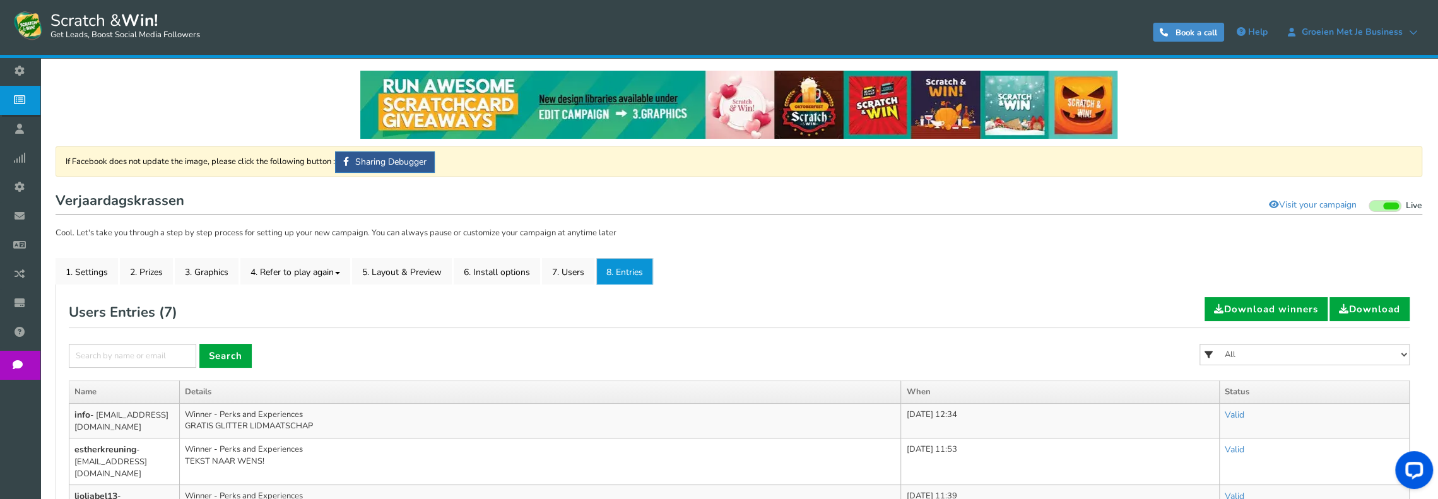
click at [625, 277] on link "8. Entries" at bounding box center [624, 271] width 57 height 27
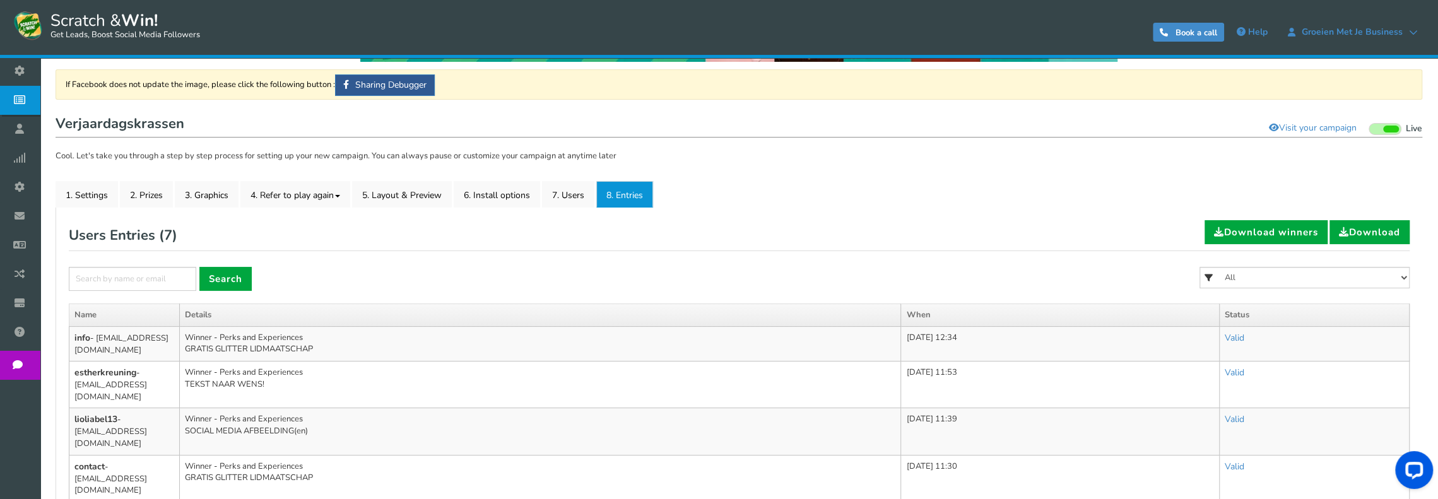
scroll to position [53, 0]
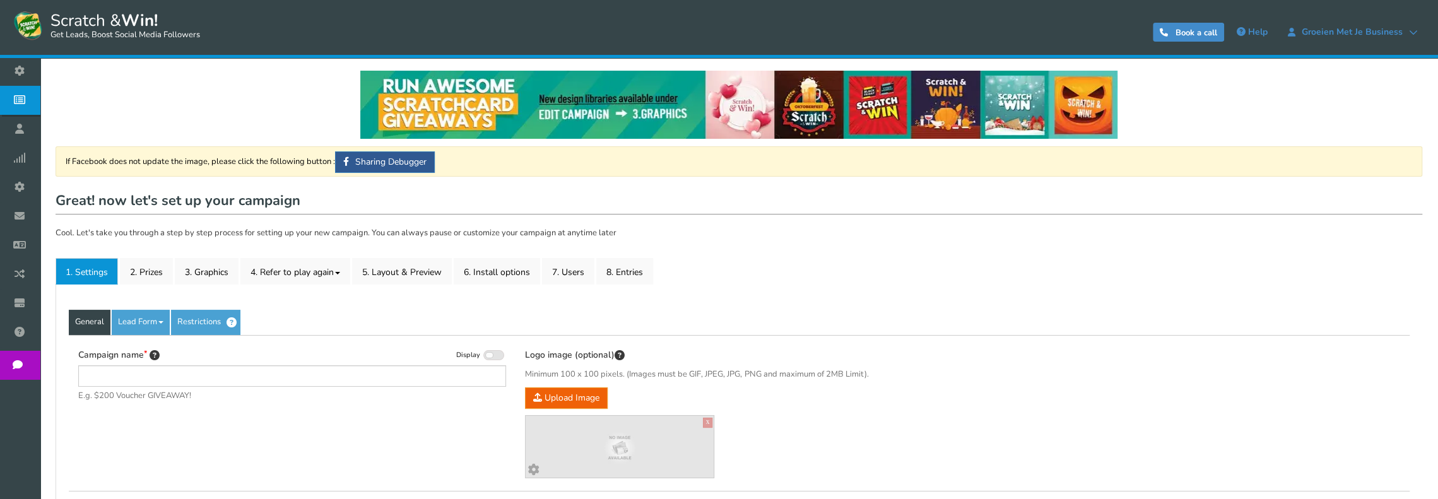
type input "Verjaardagskrassen"
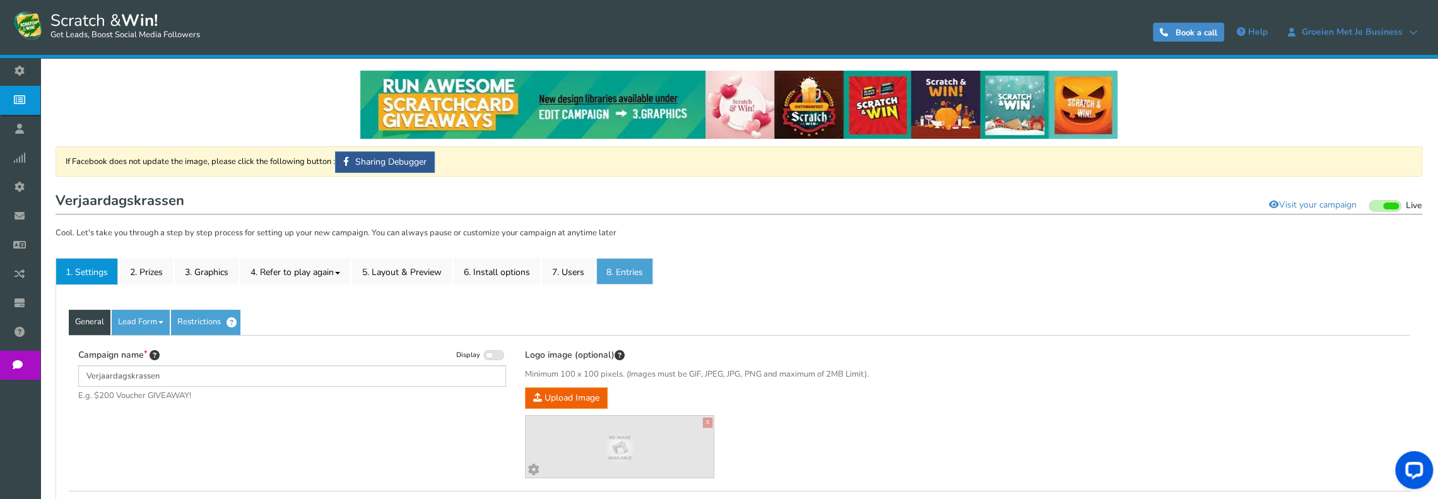
click at [642, 279] on link "8. Entries" at bounding box center [624, 271] width 57 height 27
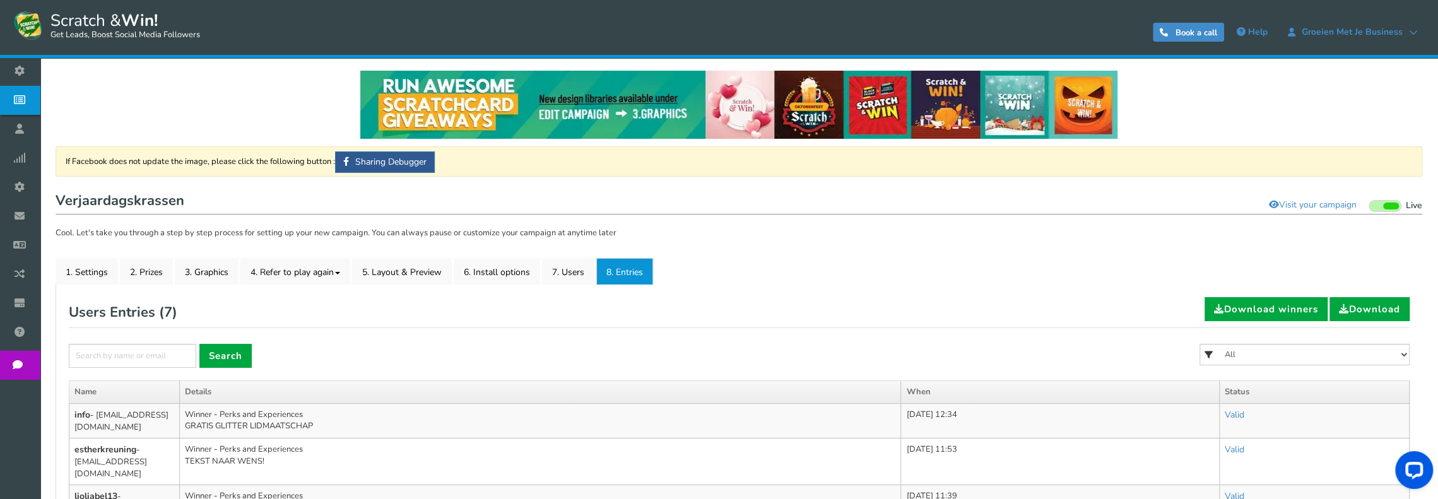
click at [646, 262] on link "8. Entries" at bounding box center [624, 271] width 57 height 27
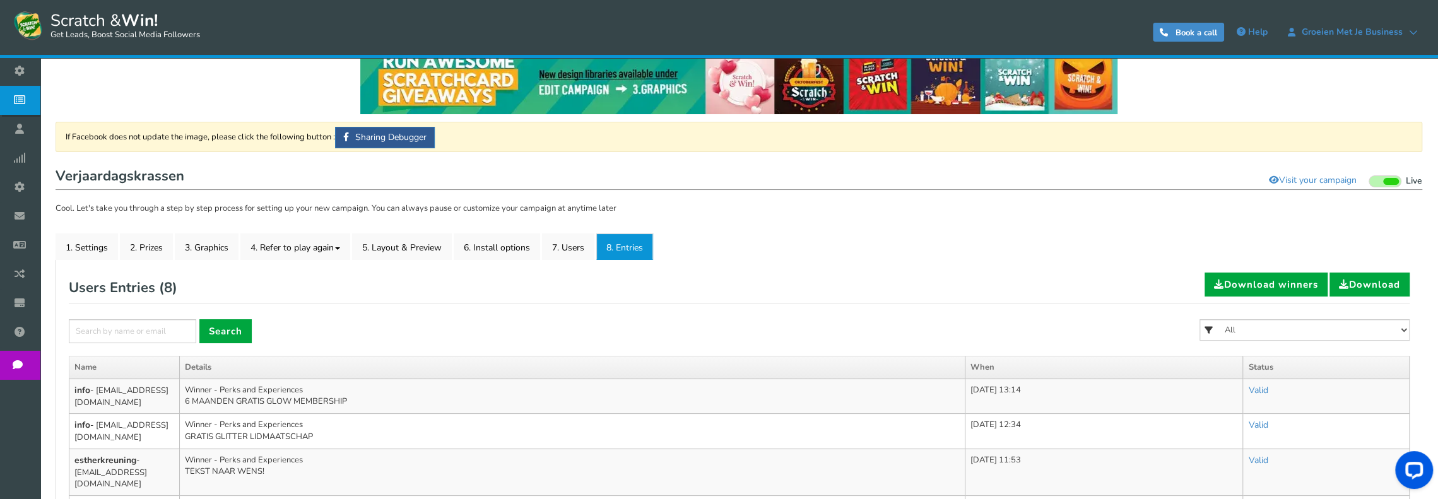
scroll to position [63, 0]
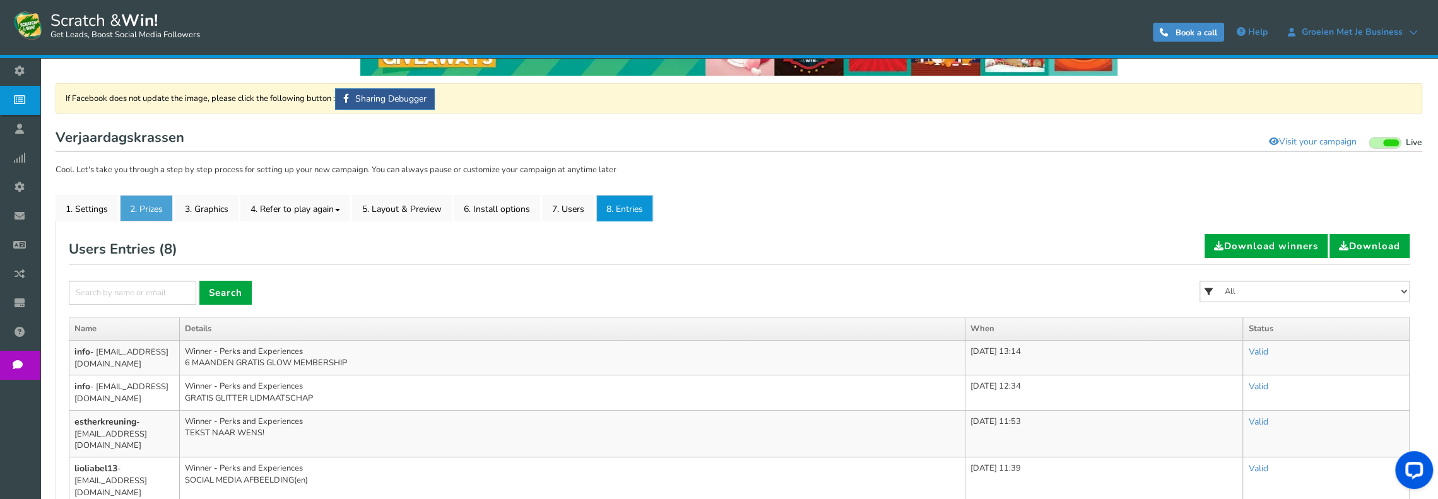
click at [156, 207] on link "2. Prizes" at bounding box center [146, 208] width 53 height 27
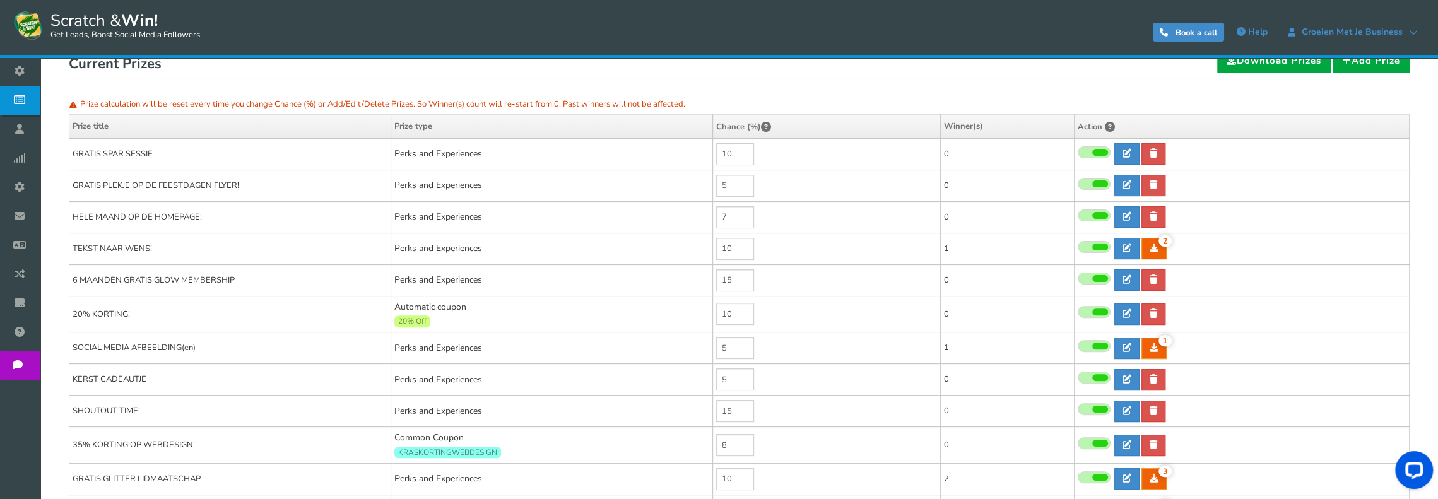
scroll to position [252, 0]
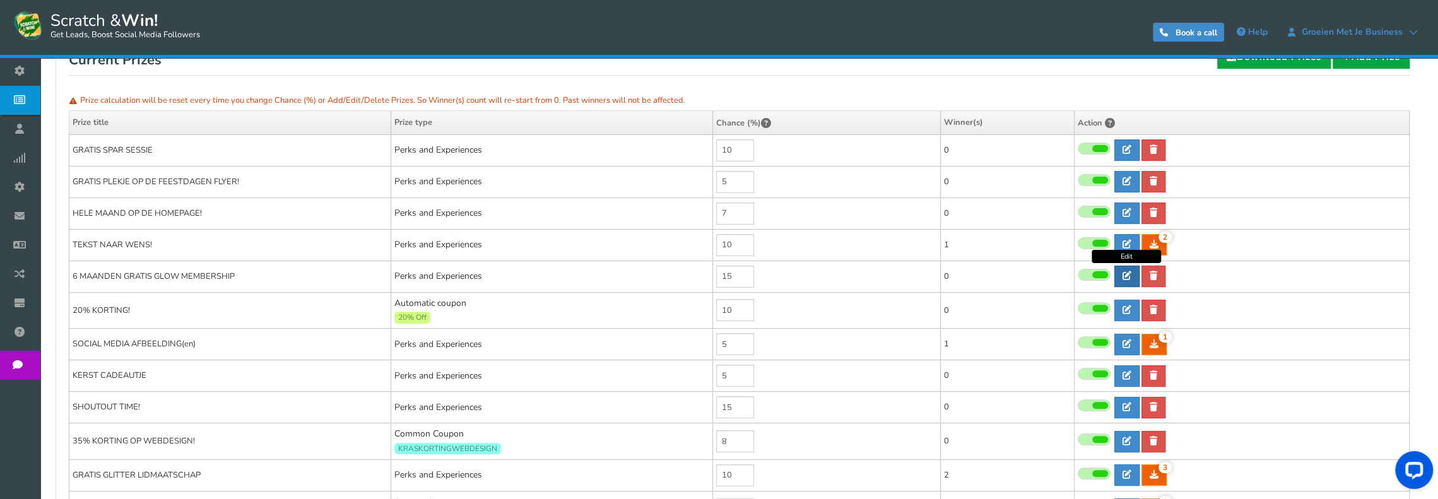
click at [1125, 274] on icon at bounding box center [1127, 275] width 9 height 9
type input "6 MAANDEN GRATIS GLOW MEMBERSHIP"
type textarea "Ben jij nog geen member, maar heb je wel een eigen business, blog, of leuk init…"
select select "Reward"
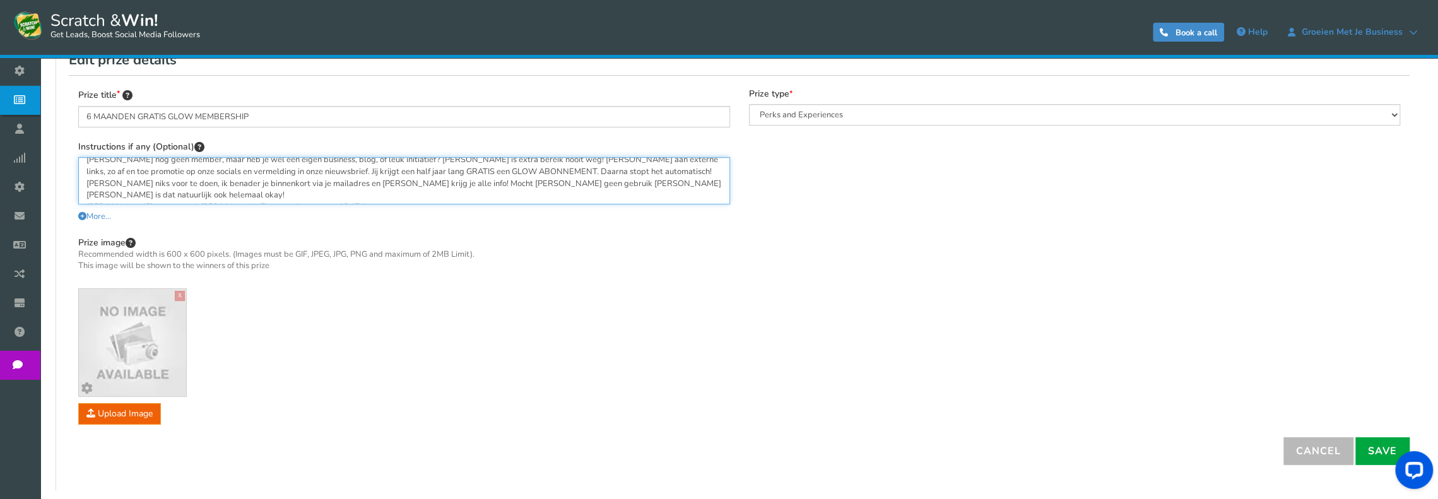
scroll to position [0, 0]
drag, startPoint x: 419, startPoint y: 192, endPoint x: 85, endPoint y: 154, distance: 336.0
click at [85, 154] on div "Instructions if any (Optional) Ben jij nog geen member, maar heb je wel een eig…" at bounding box center [404, 181] width 652 height 83
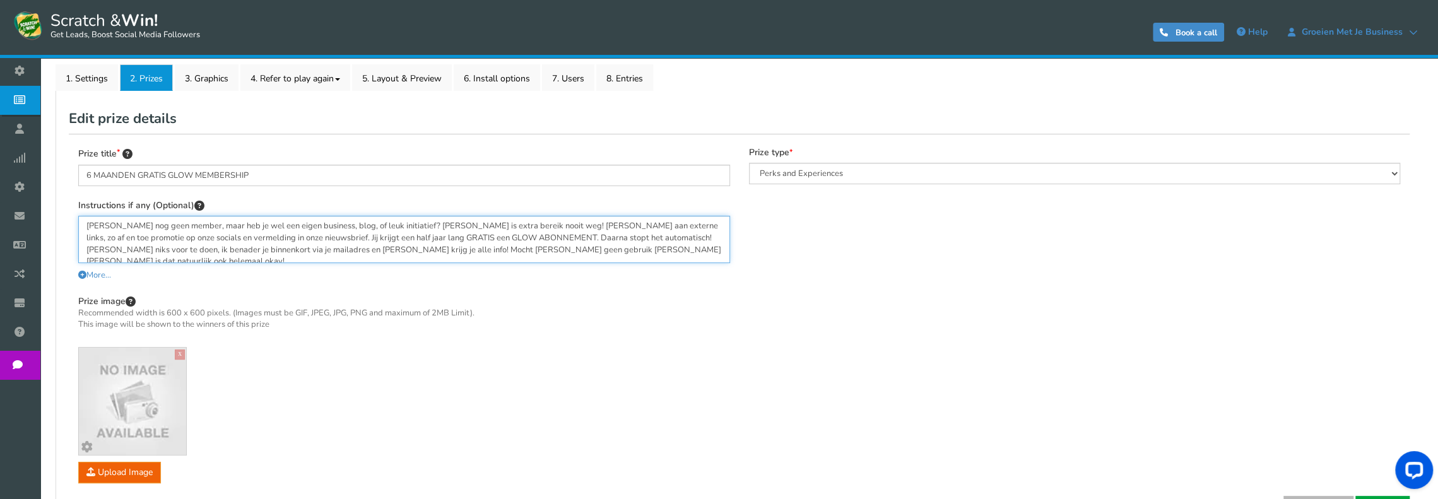
scroll to position [63, 0]
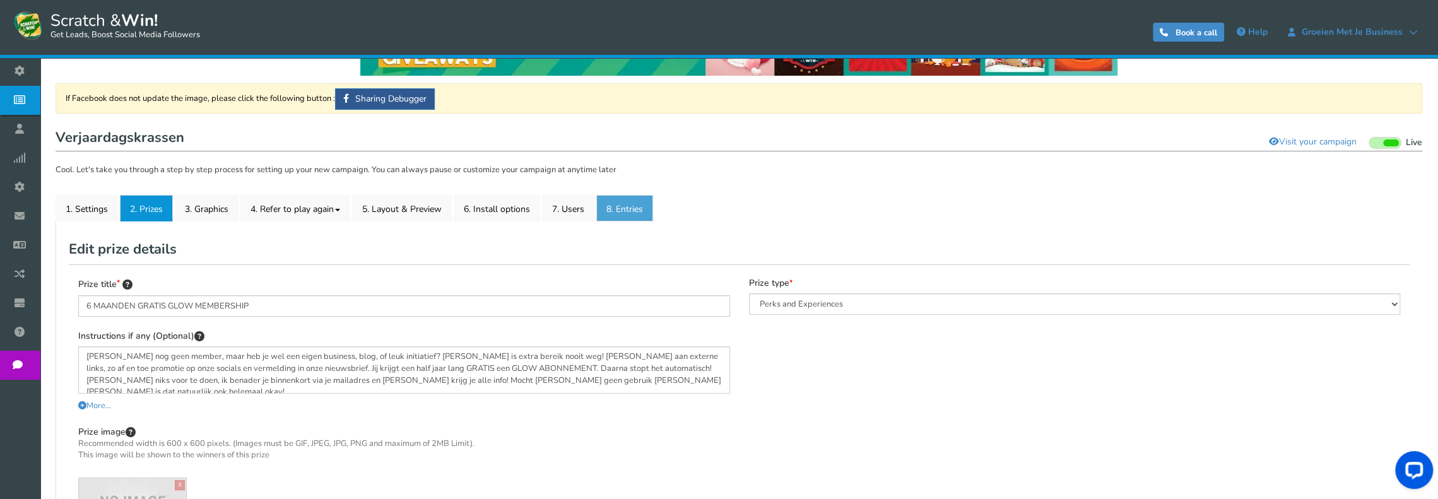
click at [630, 208] on link "8. Entries" at bounding box center [624, 208] width 57 height 27
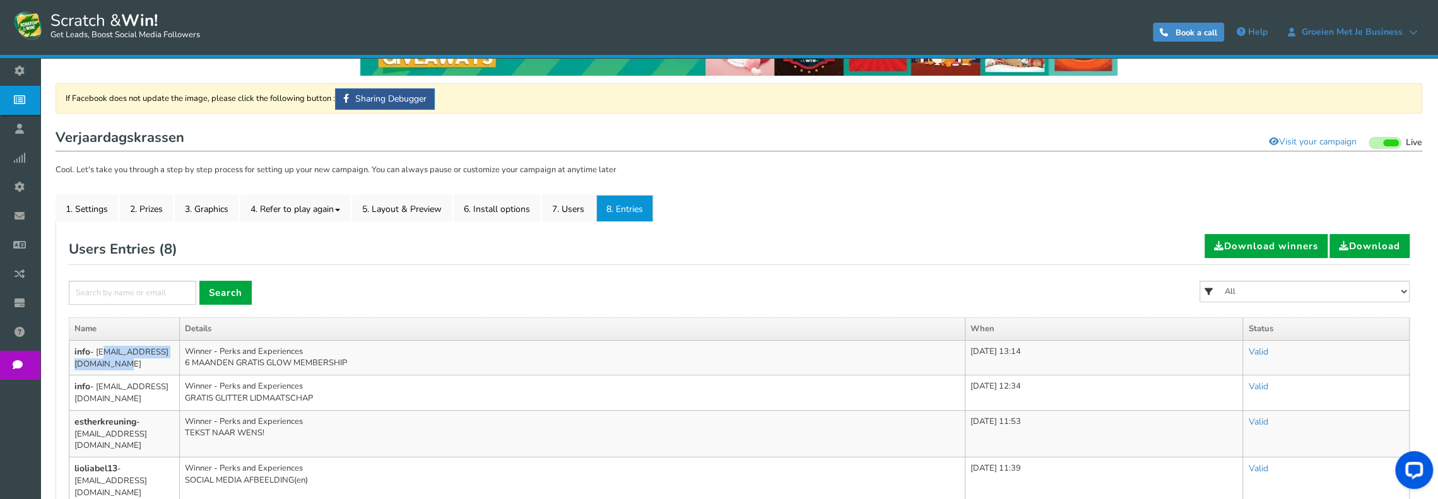
drag, startPoint x: 100, startPoint y: 373, endPoint x: 73, endPoint y: 364, distance: 27.9
click at [73, 364] on td "info - info@mybabieswardrobe.nl" at bounding box center [124, 357] width 110 height 35
copy td "info@mybabieswardrobe.nl"
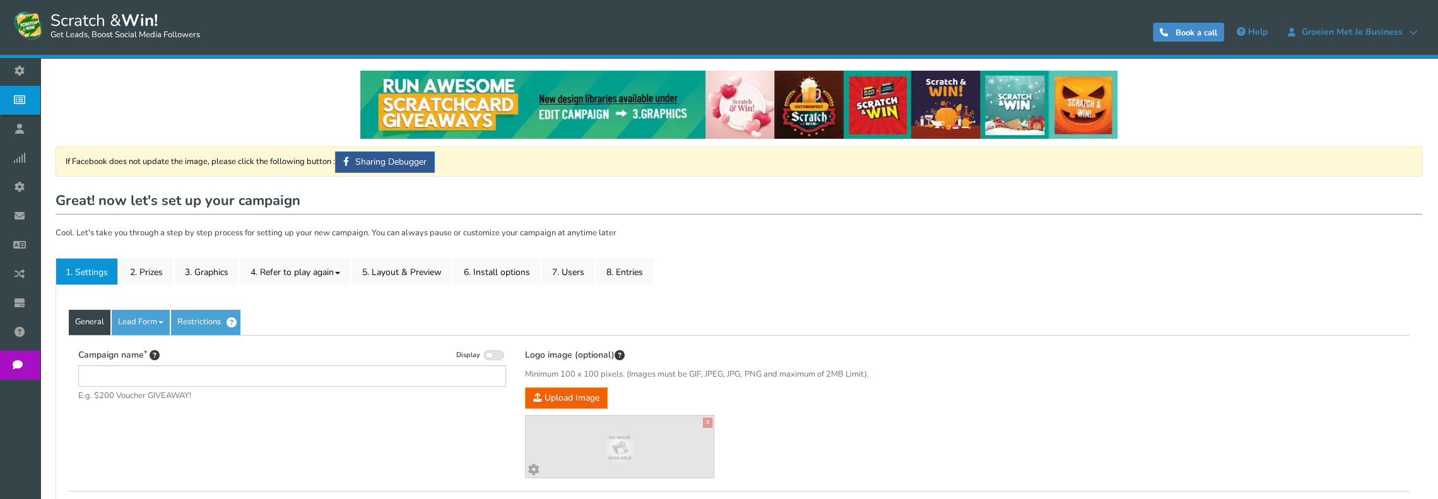
type input "Verjaardagskrassen"
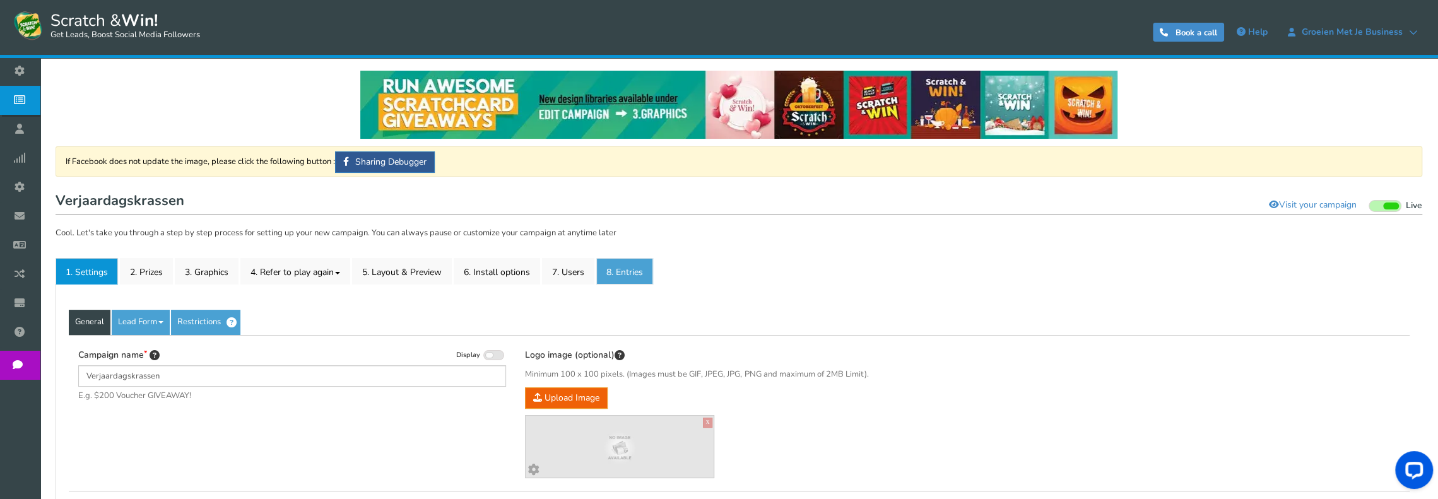
click at [628, 264] on link "8. Entries" at bounding box center [624, 271] width 57 height 27
type input "Verjaardagskrassen"
click at [618, 267] on link "8. Entries" at bounding box center [624, 271] width 57 height 27
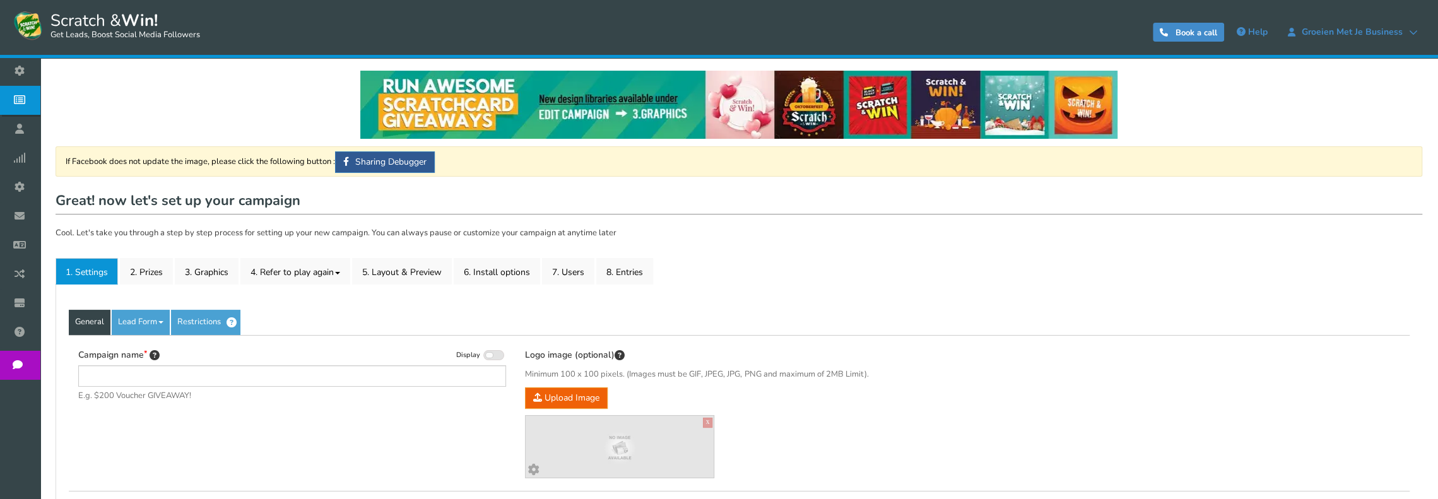
type input "Verjaardagskrassen"
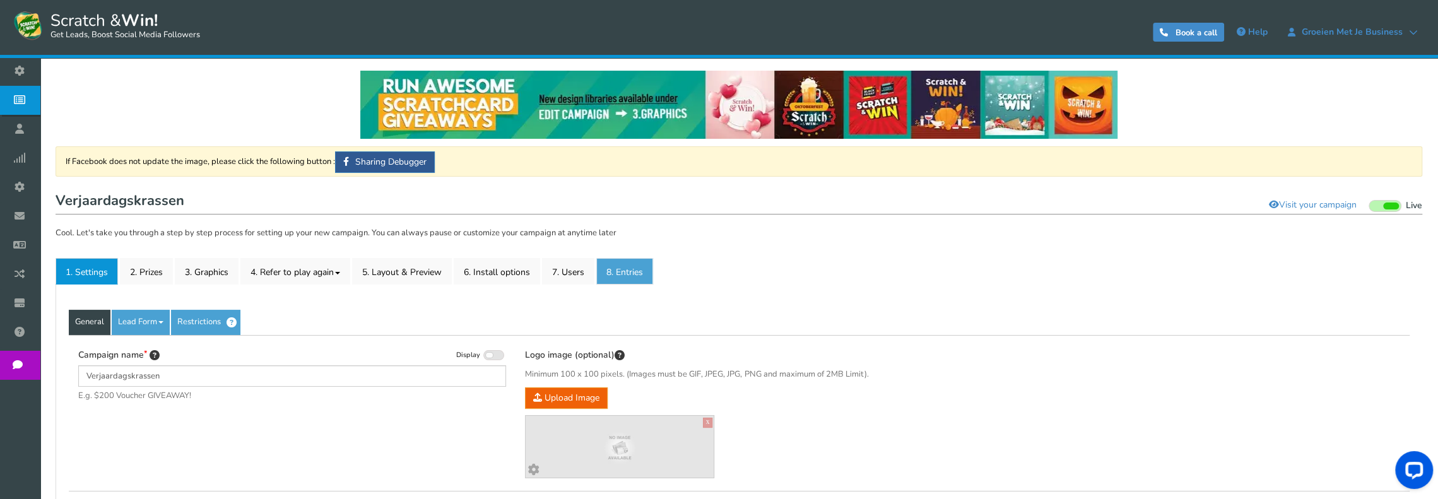
click at [630, 275] on link "8. Entries" at bounding box center [624, 271] width 57 height 27
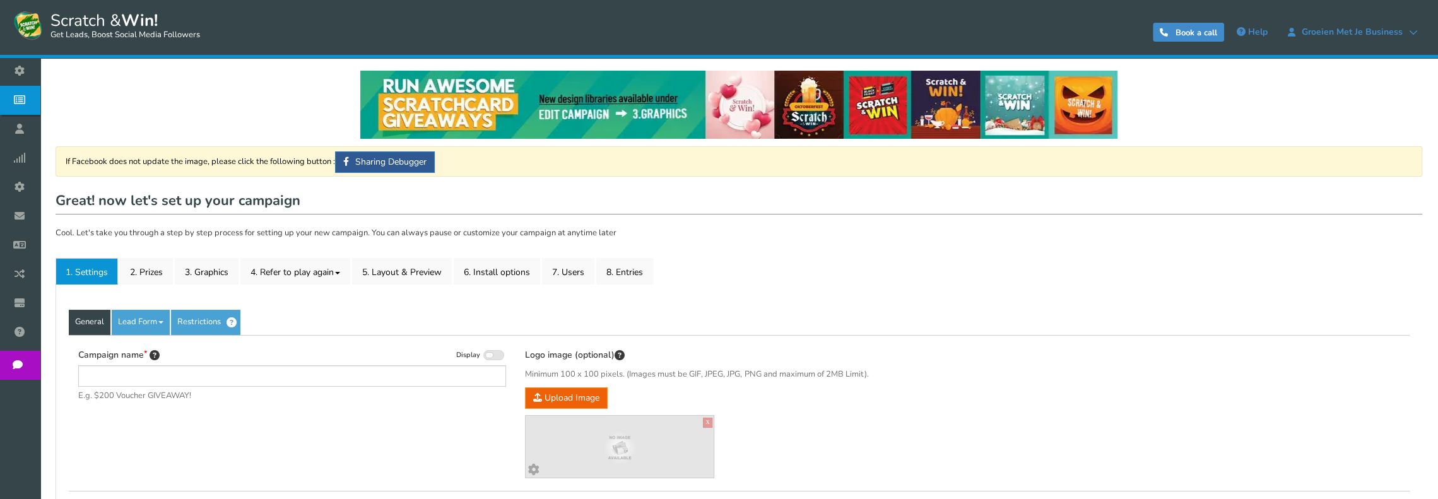
type input "Verjaardagskrassen"
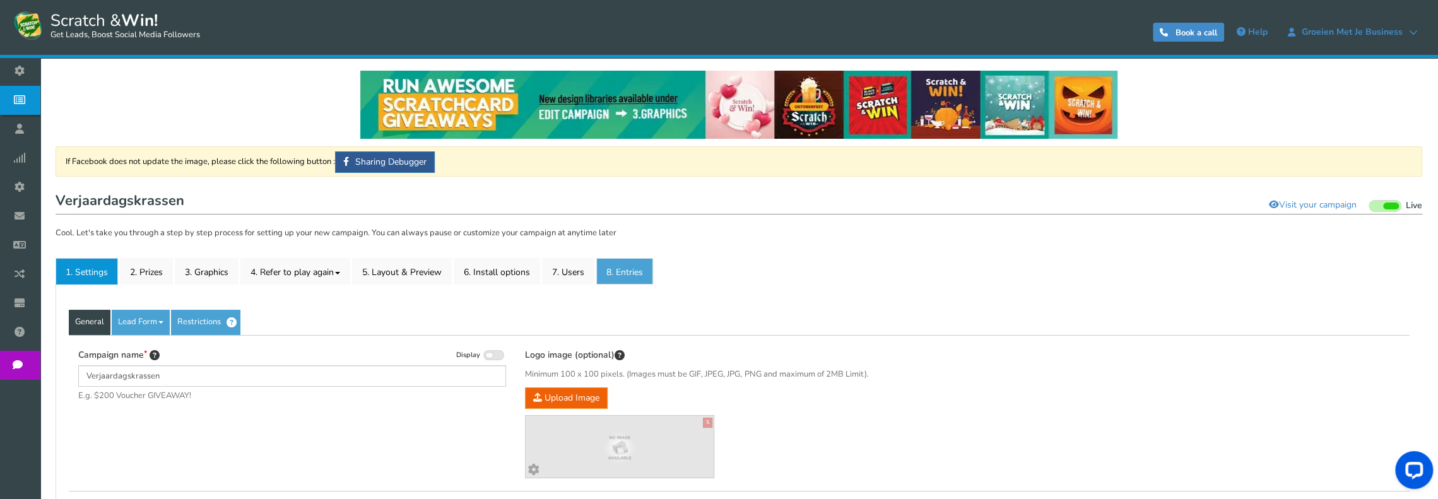
click at [625, 266] on link "8. Entries" at bounding box center [624, 271] width 57 height 27
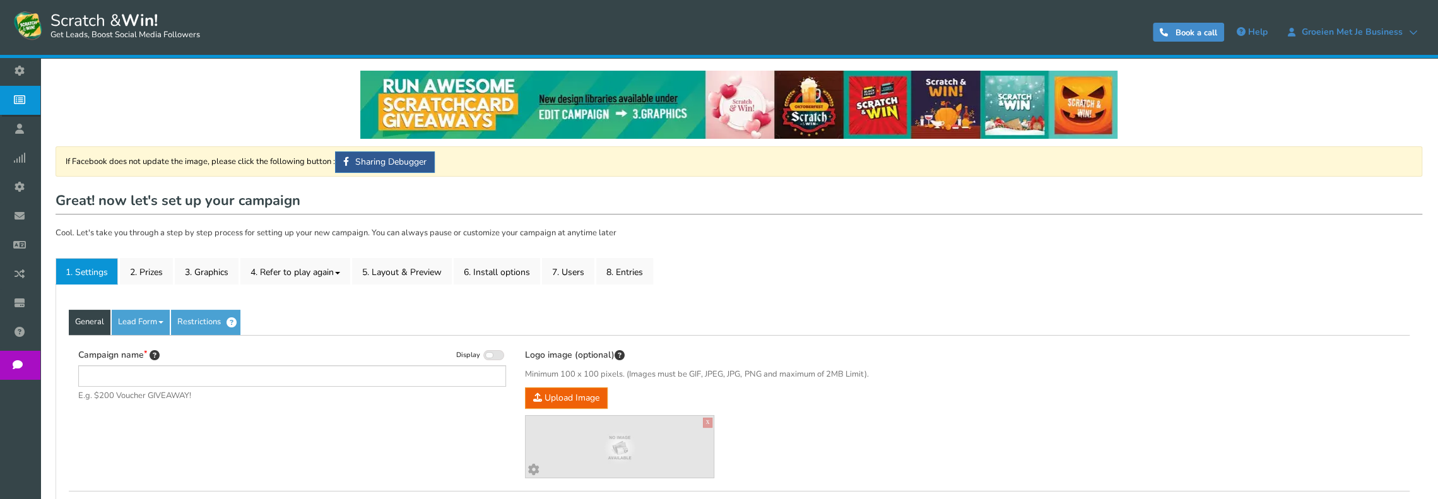
type input "Verjaardagskrassen"
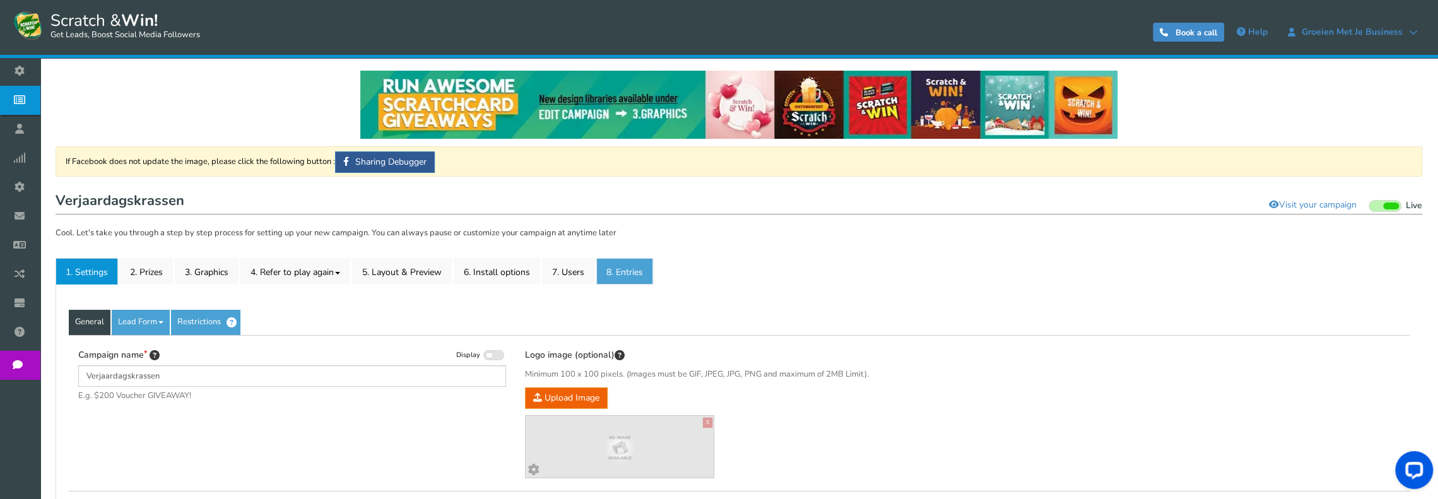
click at [611, 268] on link "8. Entries" at bounding box center [624, 271] width 57 height 27
